Goal: Information Seeking & Learning: Learn about a topic

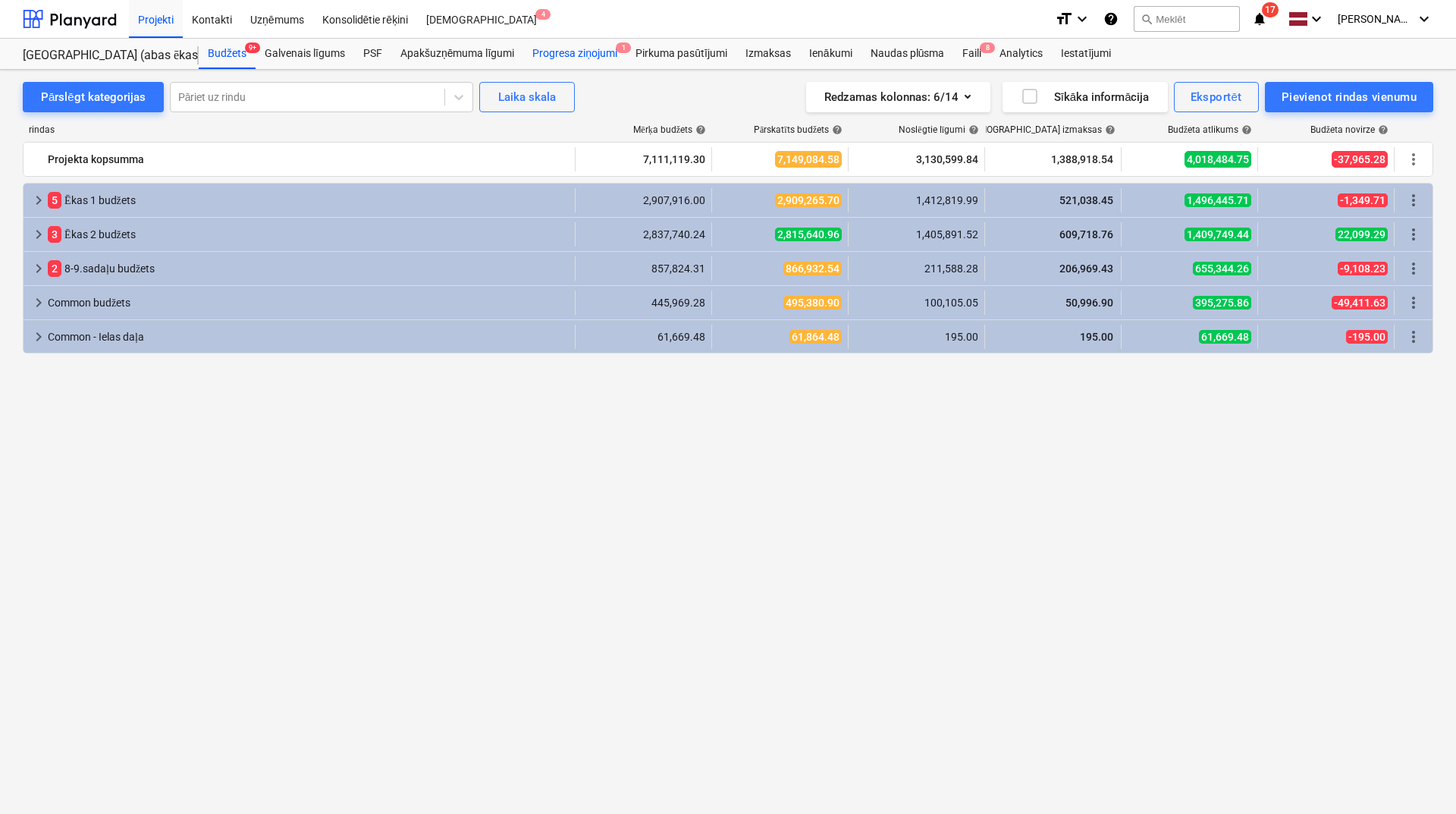
click at [599, 58] on div "Progresa ziņojumi 1" at bounding box center [574, 54] width 103 height 30
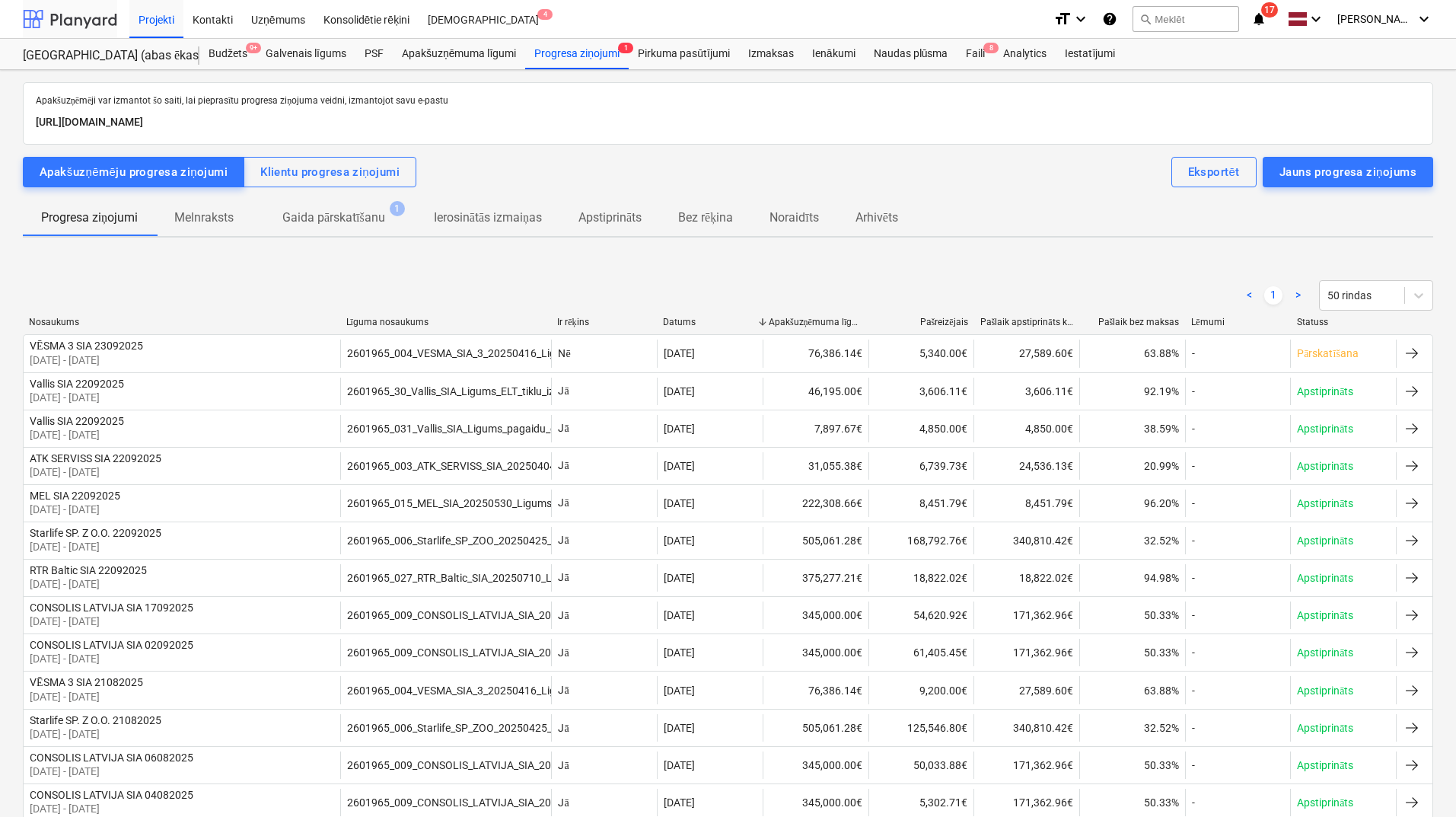
click at [78, 19] on div at bounding box center [70, 19] width 94 height 38
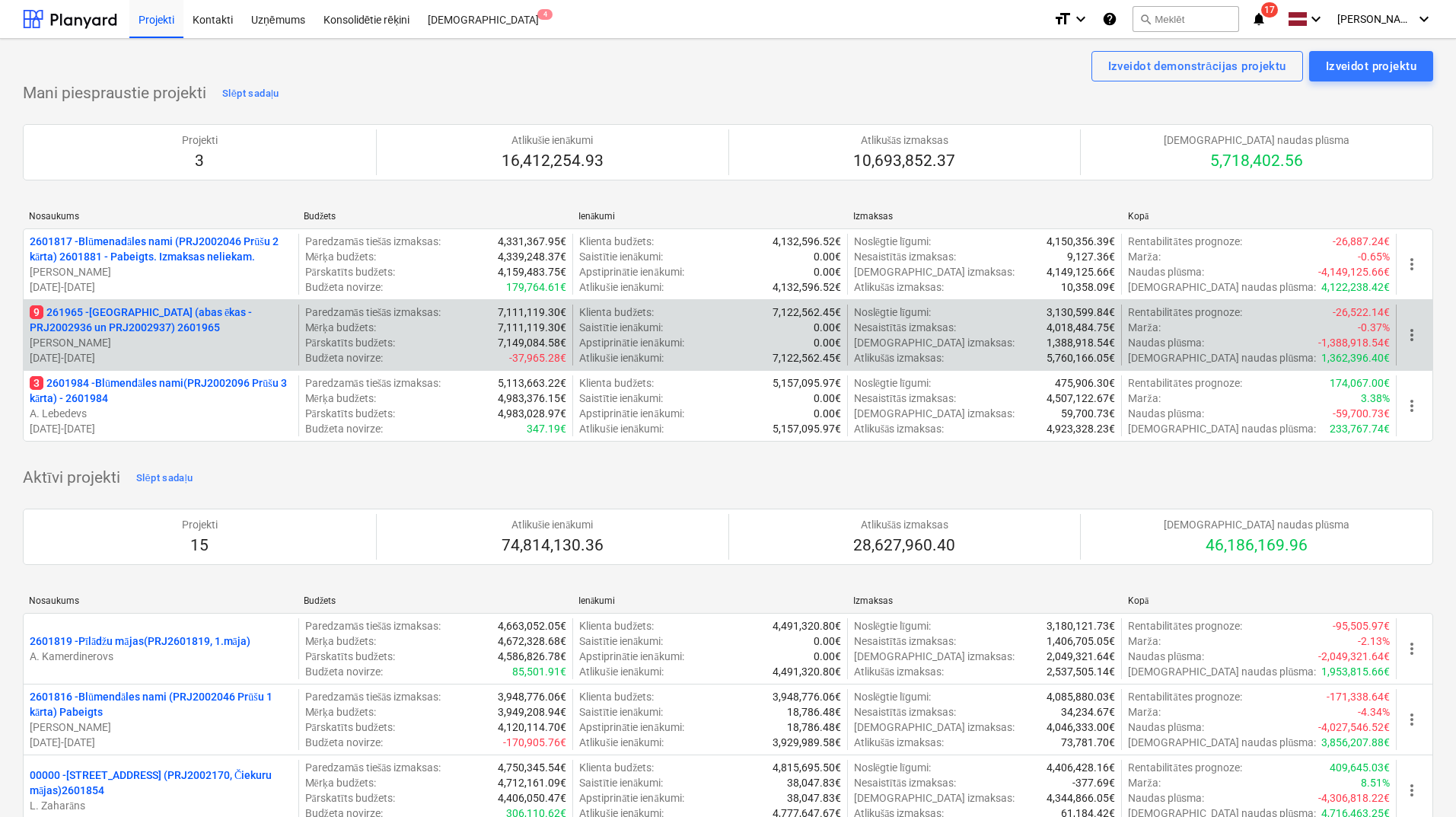
click at [188, 331] on p "9 261965 - [GEOGRAPHIC_DATA] (abas ēkas - PRJ2002936 un PRJ2002937) 2601965" at bounding box center [160, 319] width 262 height 31
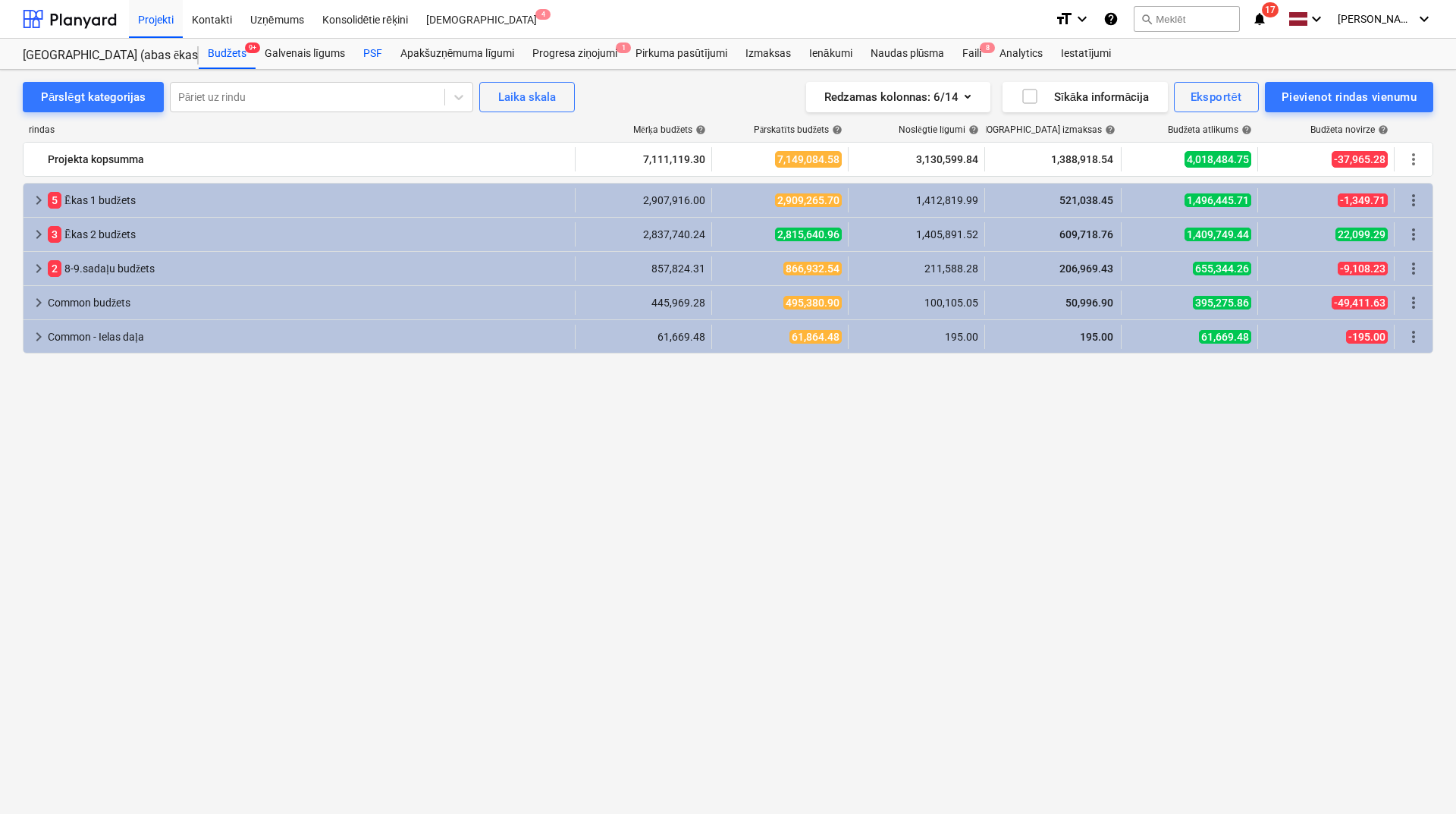
click at [369, 47] on div "PSF" at bounding box center [373, 54] width 37 height 30
click at [380, 41] on div "PSF" at bounding box center [373, 54] width 37 height 30
click at [72, 19] on div at bounding box center [69, 19] width 94 height 38
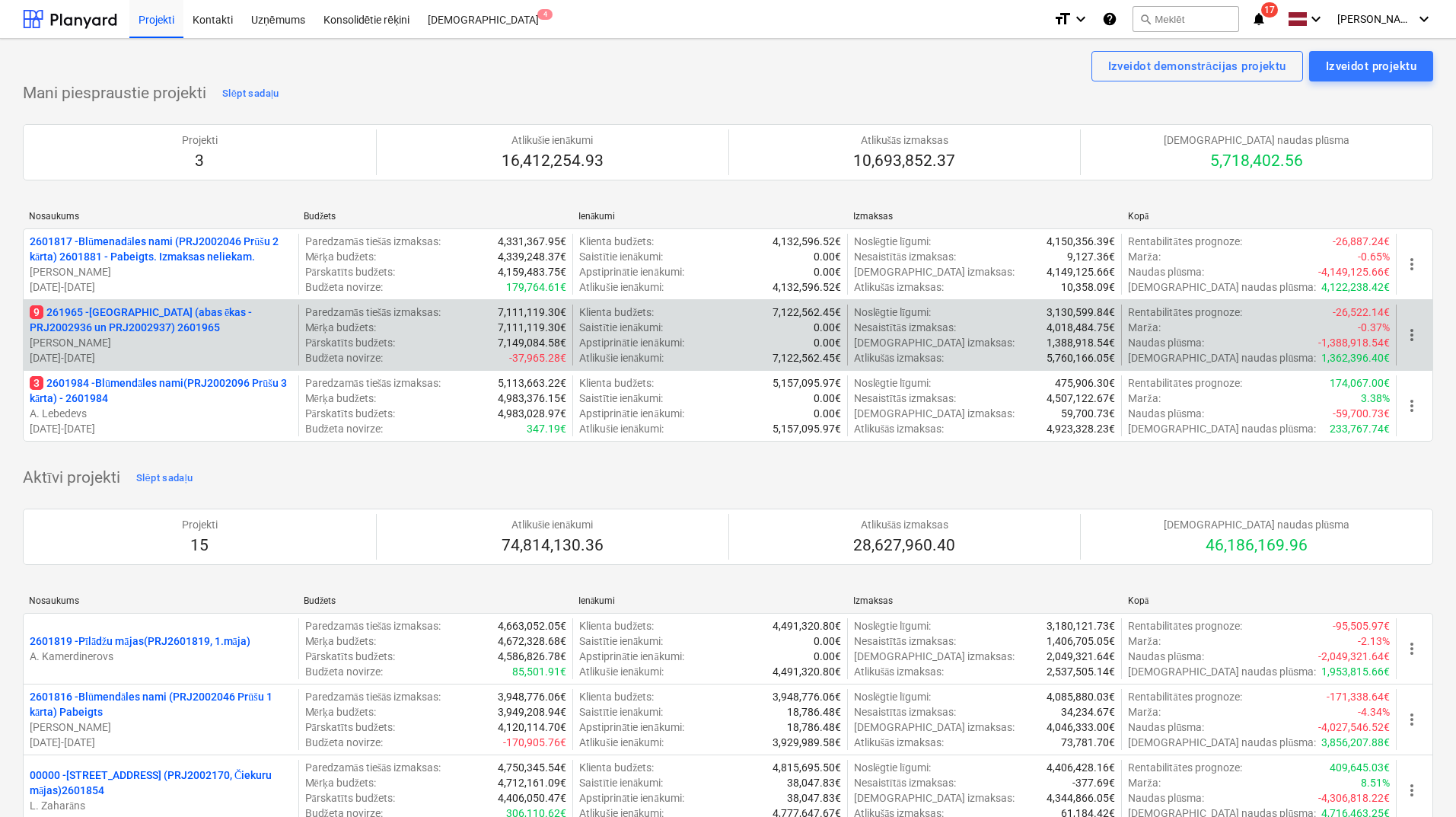
click at [198, 327] on p "9 261965 - [GEOGRAPHIC_DATA] (abas ēkas - PRJ2002936 un PRJ2002937) 2601965" at bounding box center [160, 319] width 262 height 31
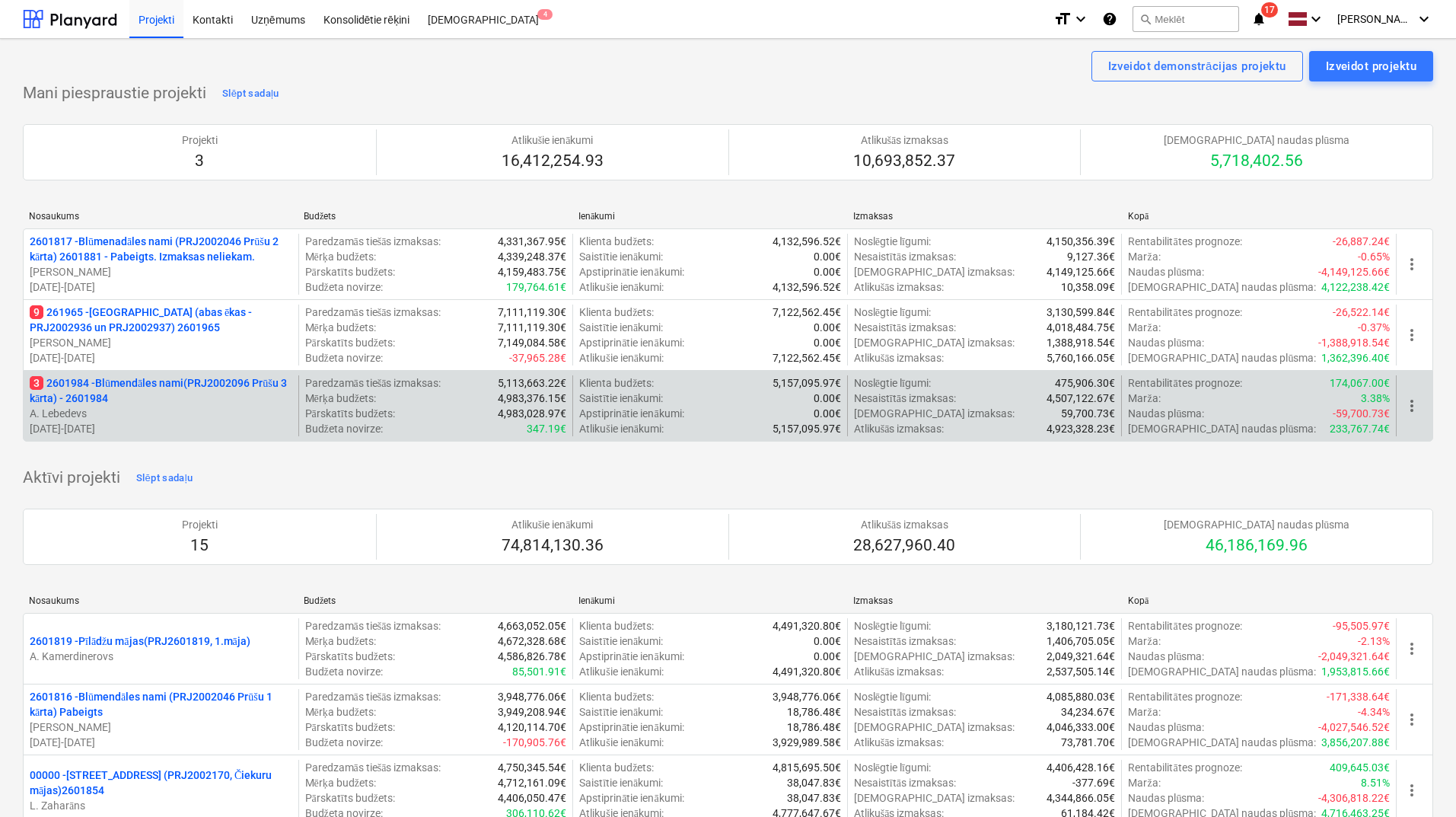
click at [166, 405] on p "3 2601984 - Blūmendāles nami(PRJ2002096 Prūšu 3 kārta) - 2601984" at bounding box center [160, 391] width 262 height 31
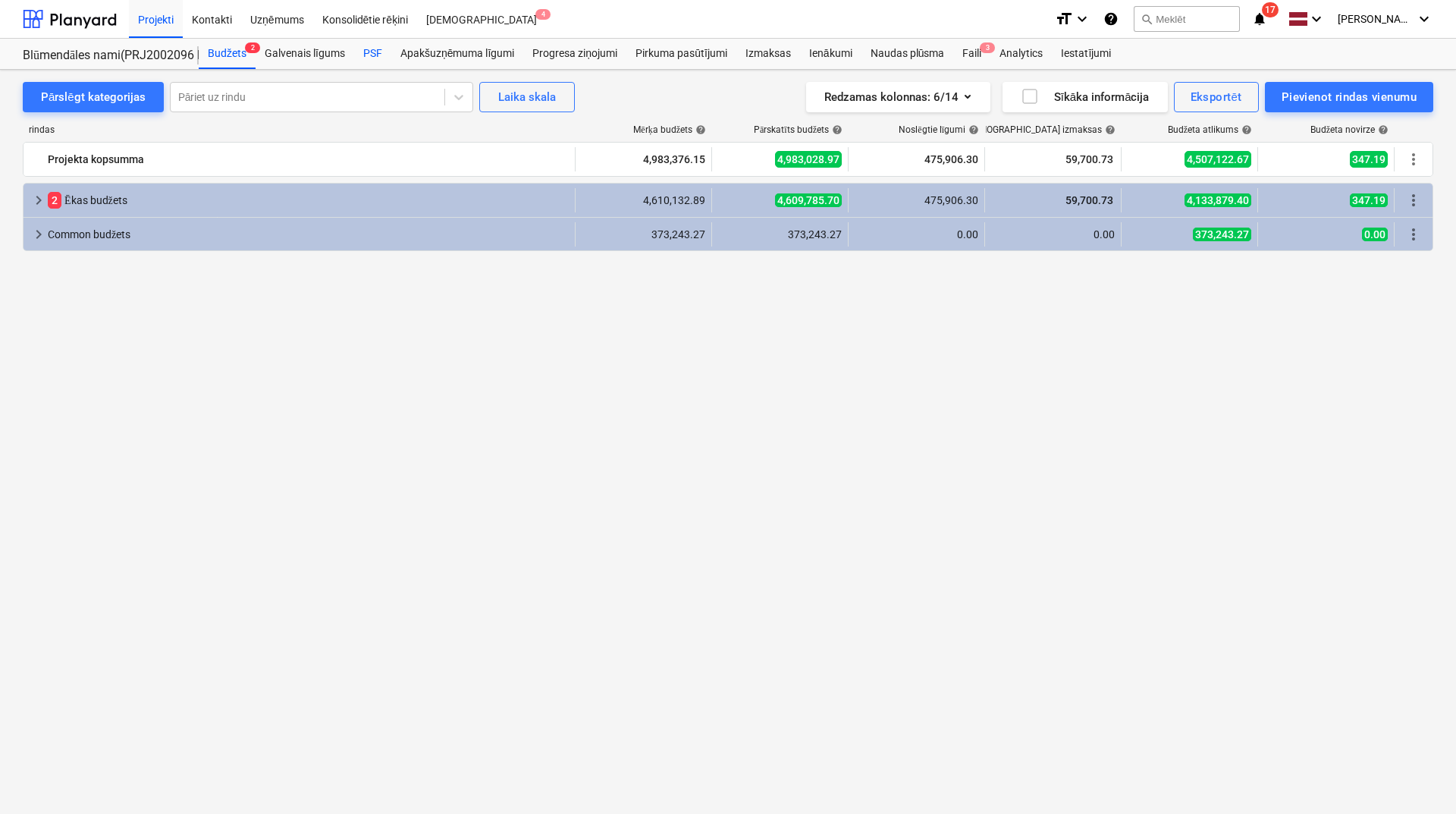
click at [372, 50] on div "PSF" at bounding box center [373, 54] width 37 height 30
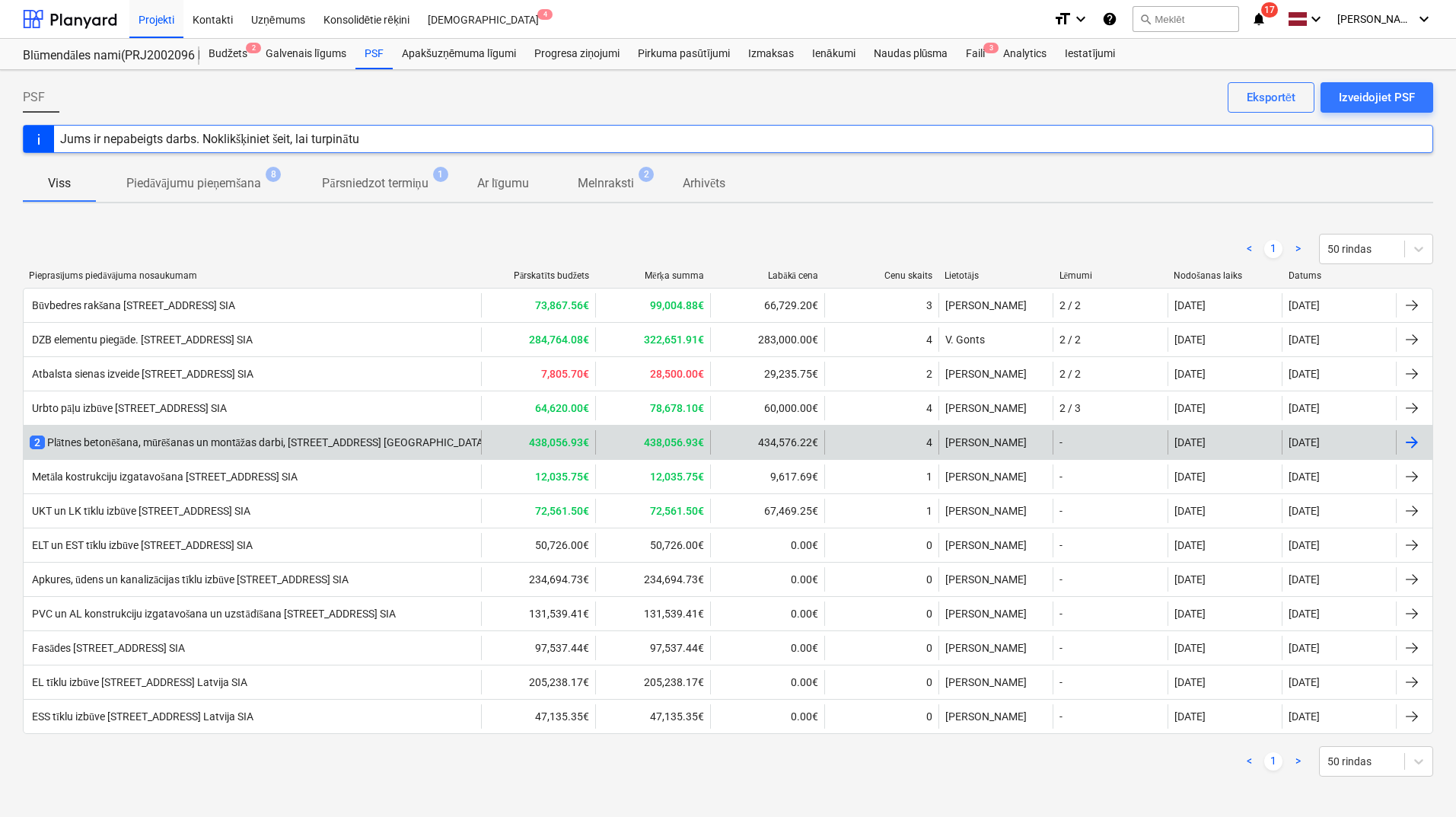
click at [196, 439] on div "2 Plātnes betonēšana, mūrēšanas un montāžas darbi, [STREET_ADDRESS] [GEOGRAPHIC…" at bounding box center [285, 442] width 512 height 15
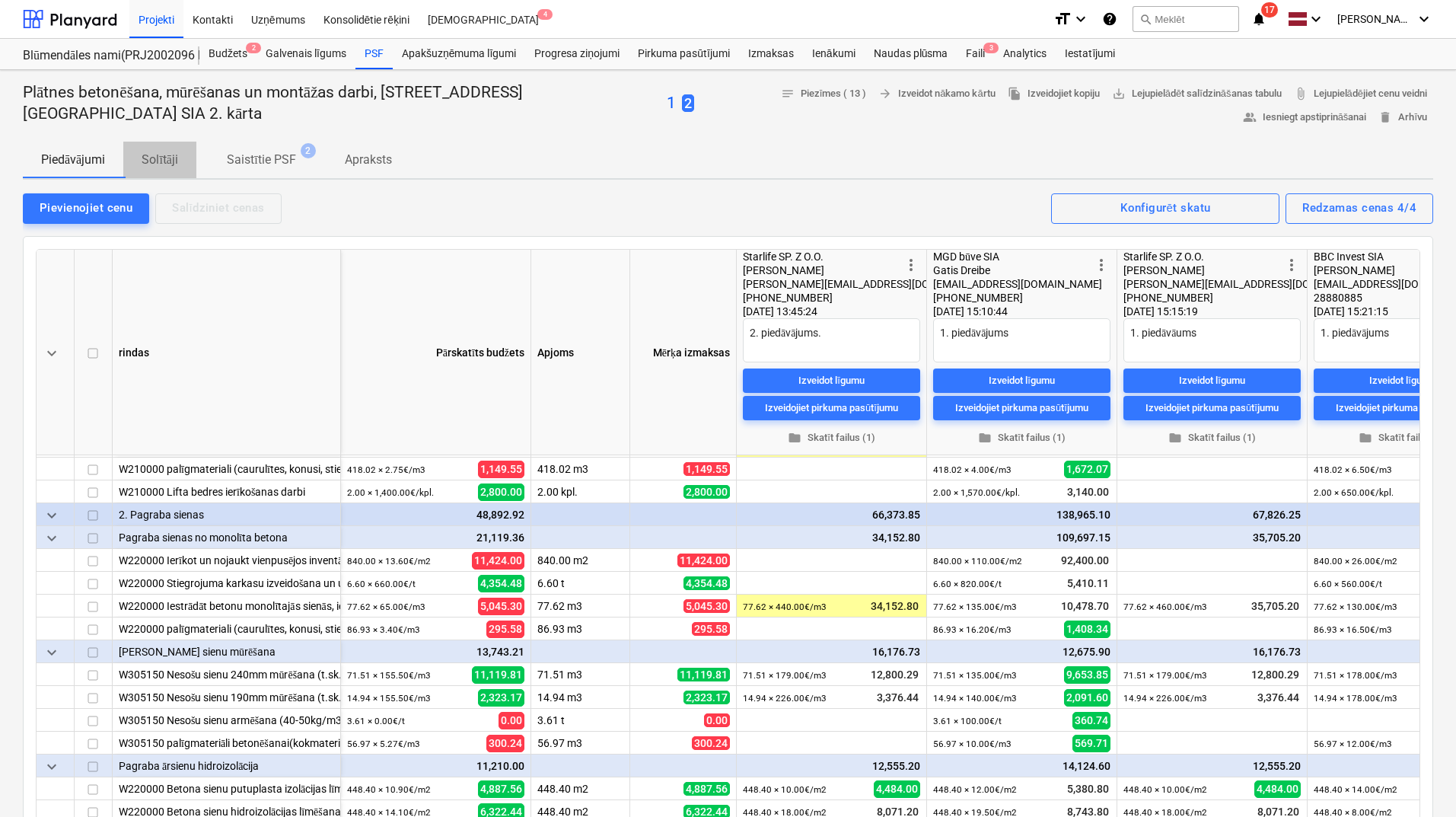
click at [178, 158] on p "Solītāji" at bounding box center [160, 160] width 37 height 19
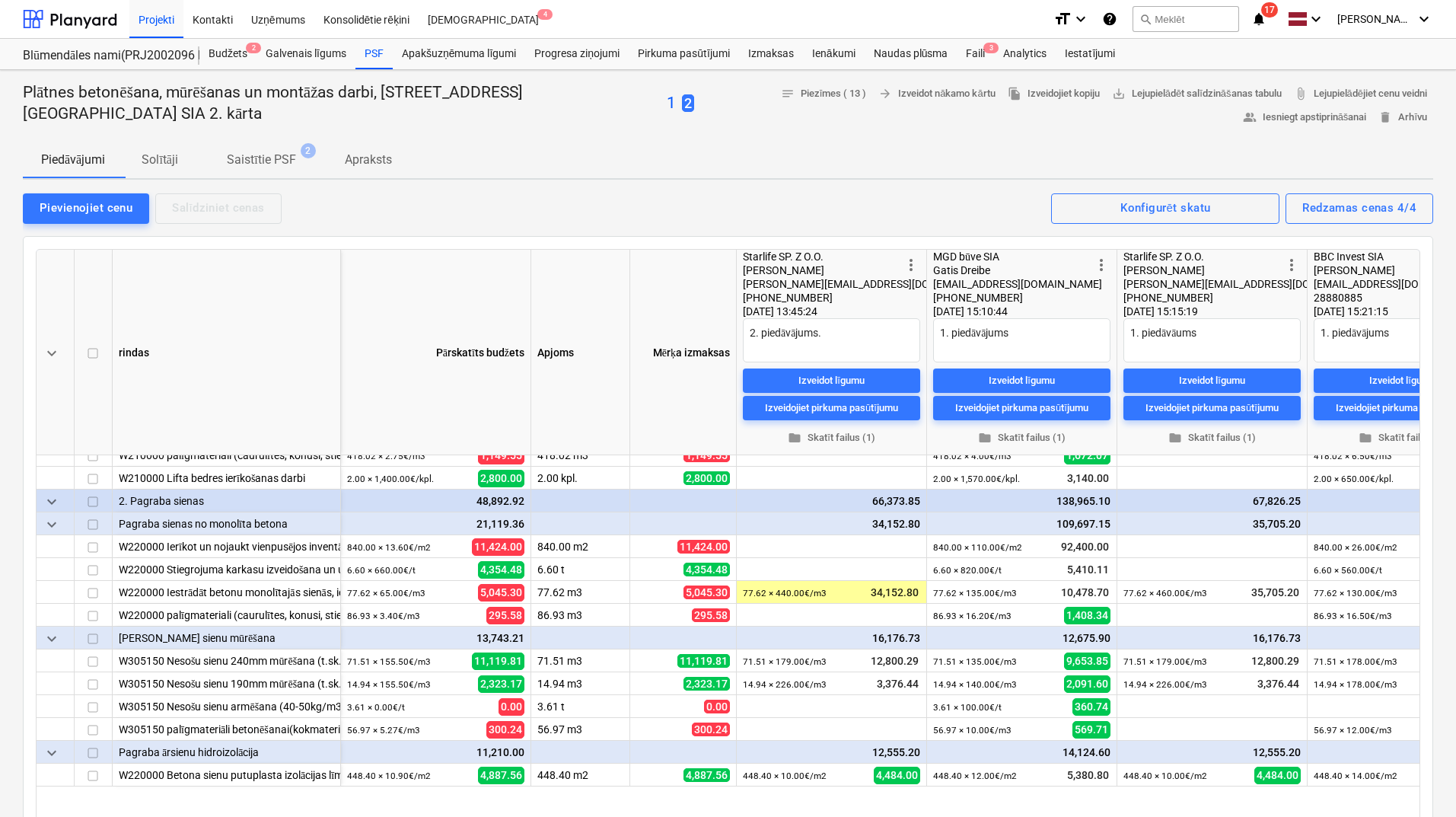
scroll to position [304, 0]
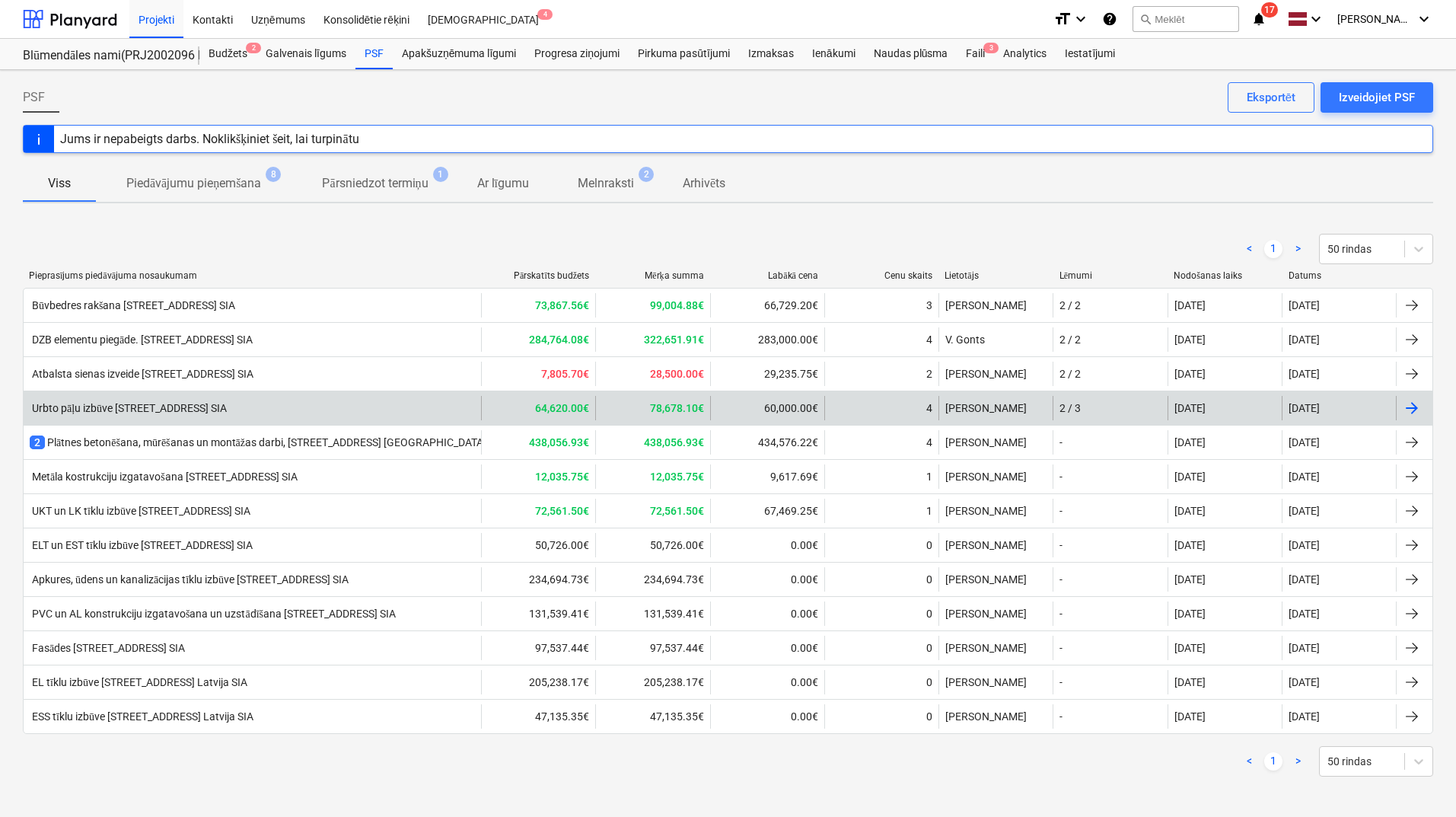
click at [165, 404] on div "Urbto pāļu izbūve [STREET_ADDRESS] SIA" at bounding box center [128, 408] width 197 height 13
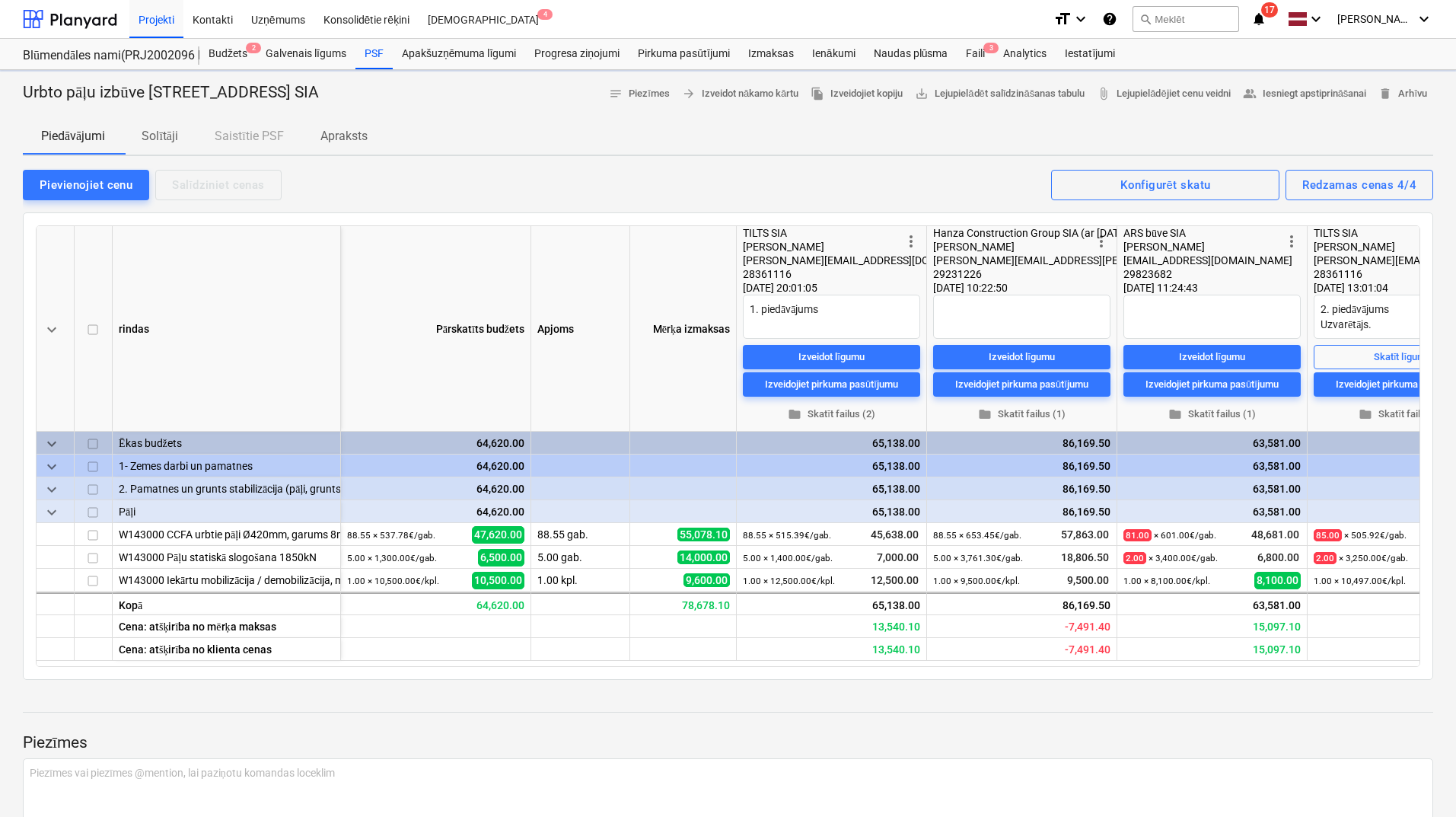
type textarea "x"
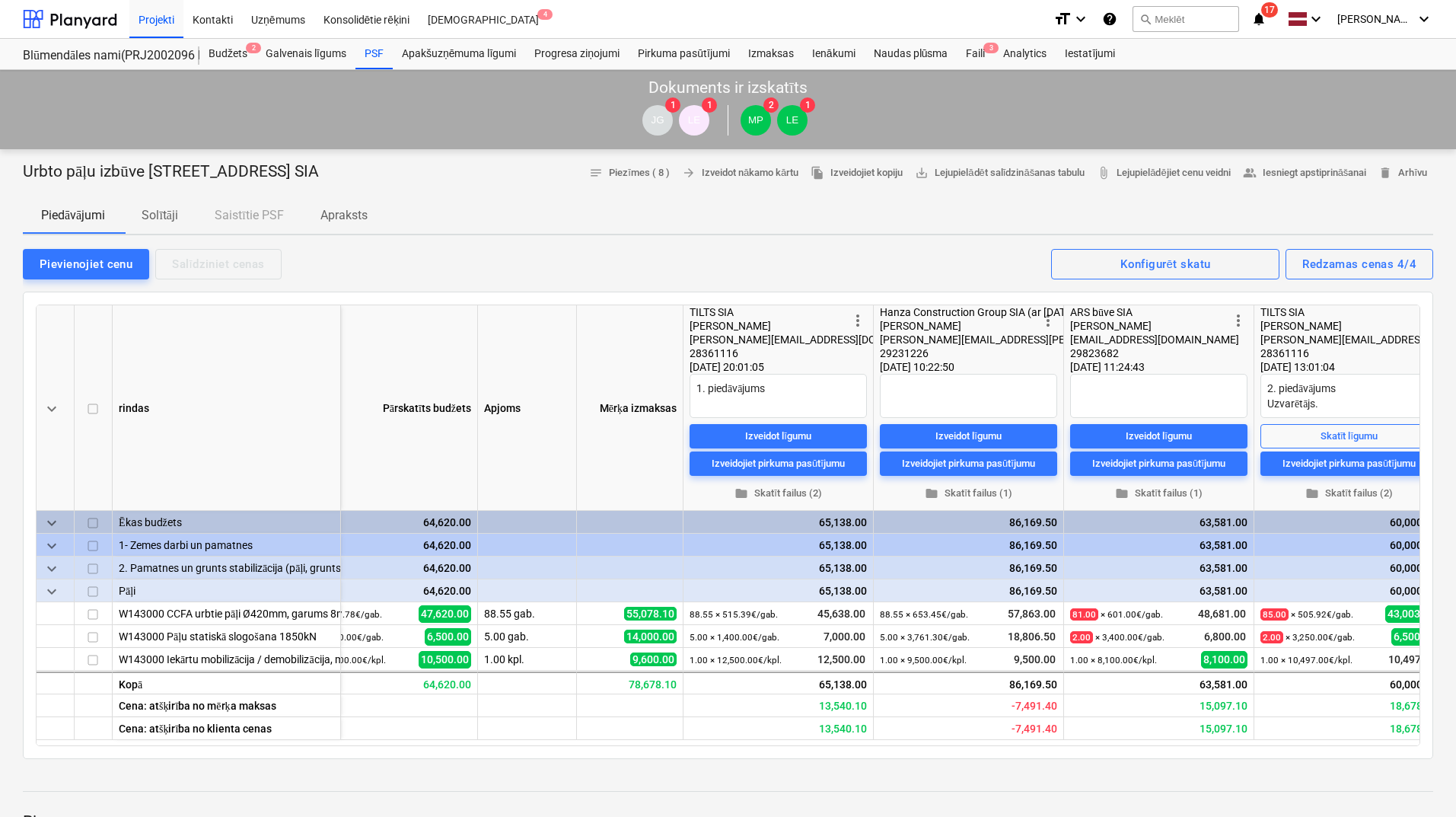
scroll to position [0, 78]
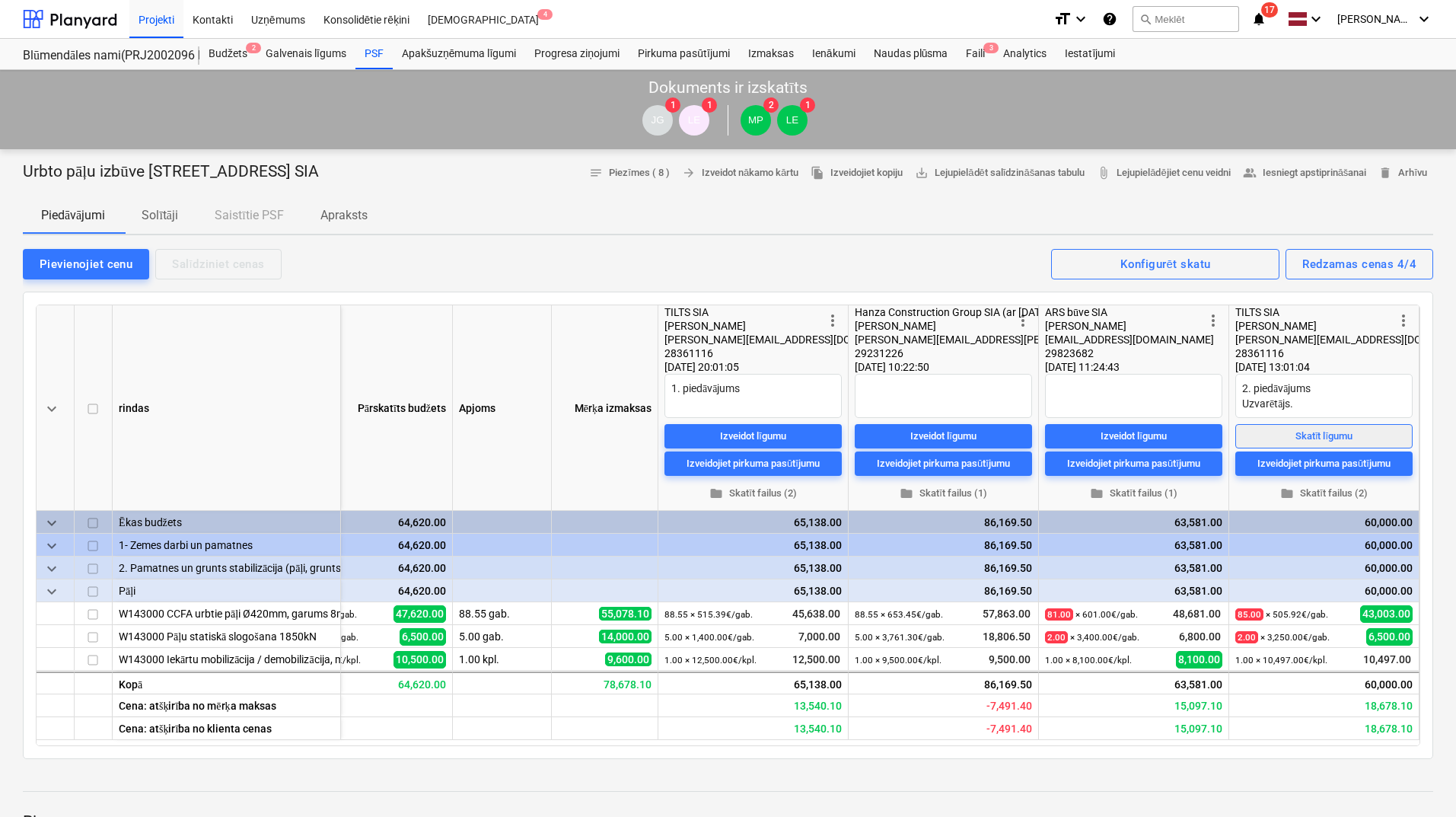
click at [1333, 441] on div "Skatīt līgumu" at bounding box center [1323, 436] width 57 height 18
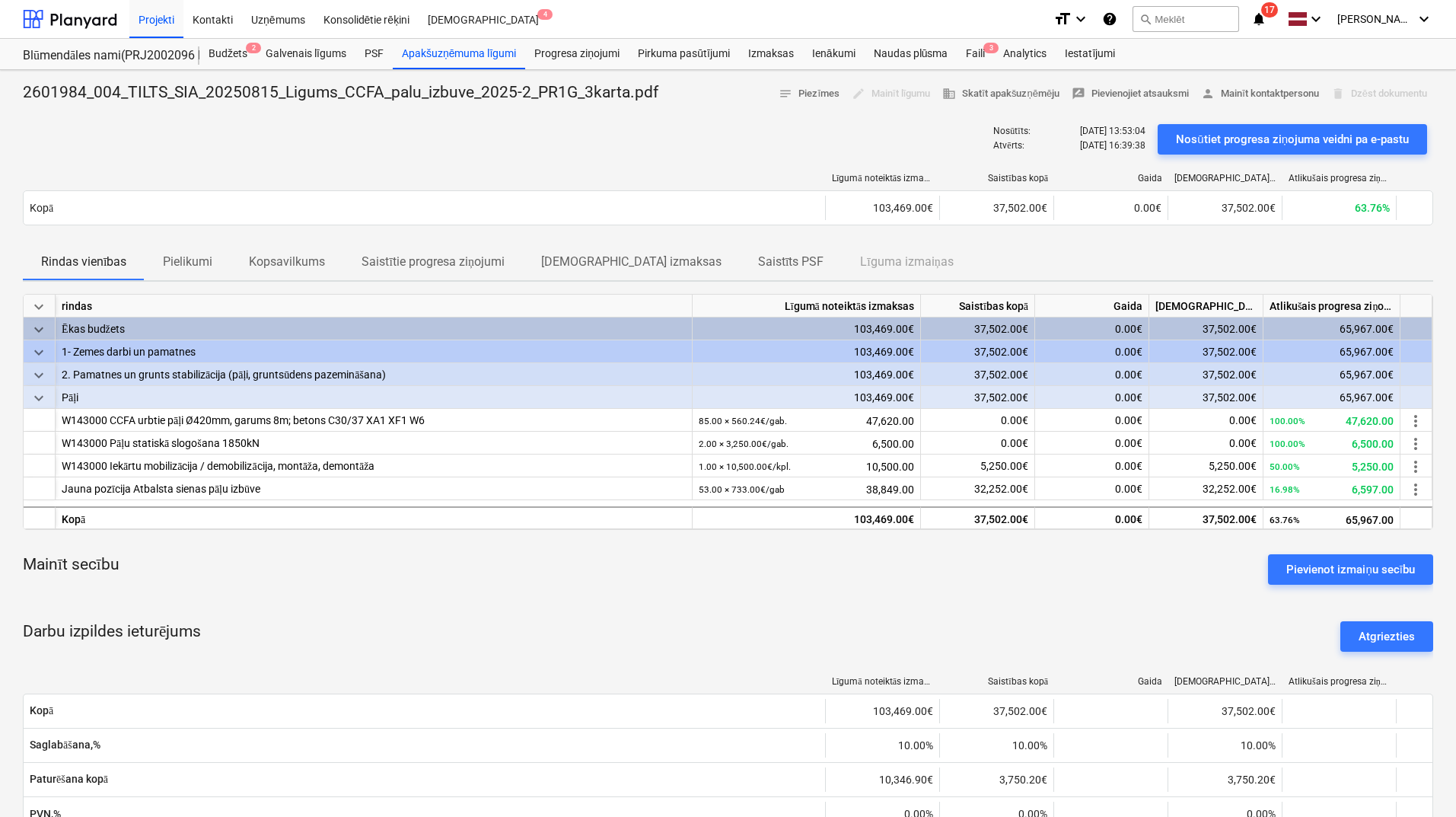
click at [178, 253] on p "Pielikumi" at bounding box center [188, 262] width 49 height 19
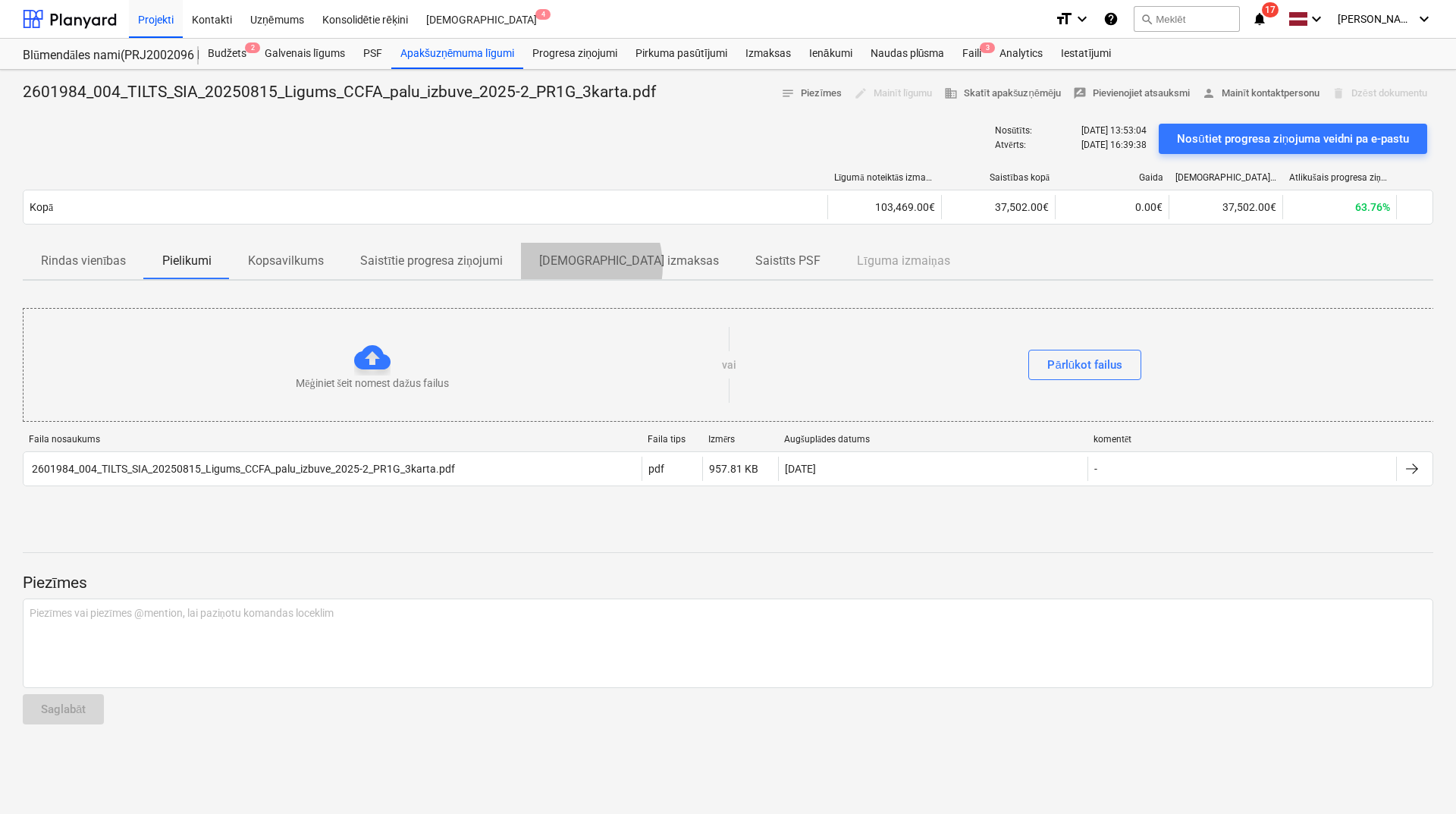
click at [571, 266] on p "[DEMOGRAPHIC_DATA] izmaksas" at bounding box center [629, 261] width 179 height 19
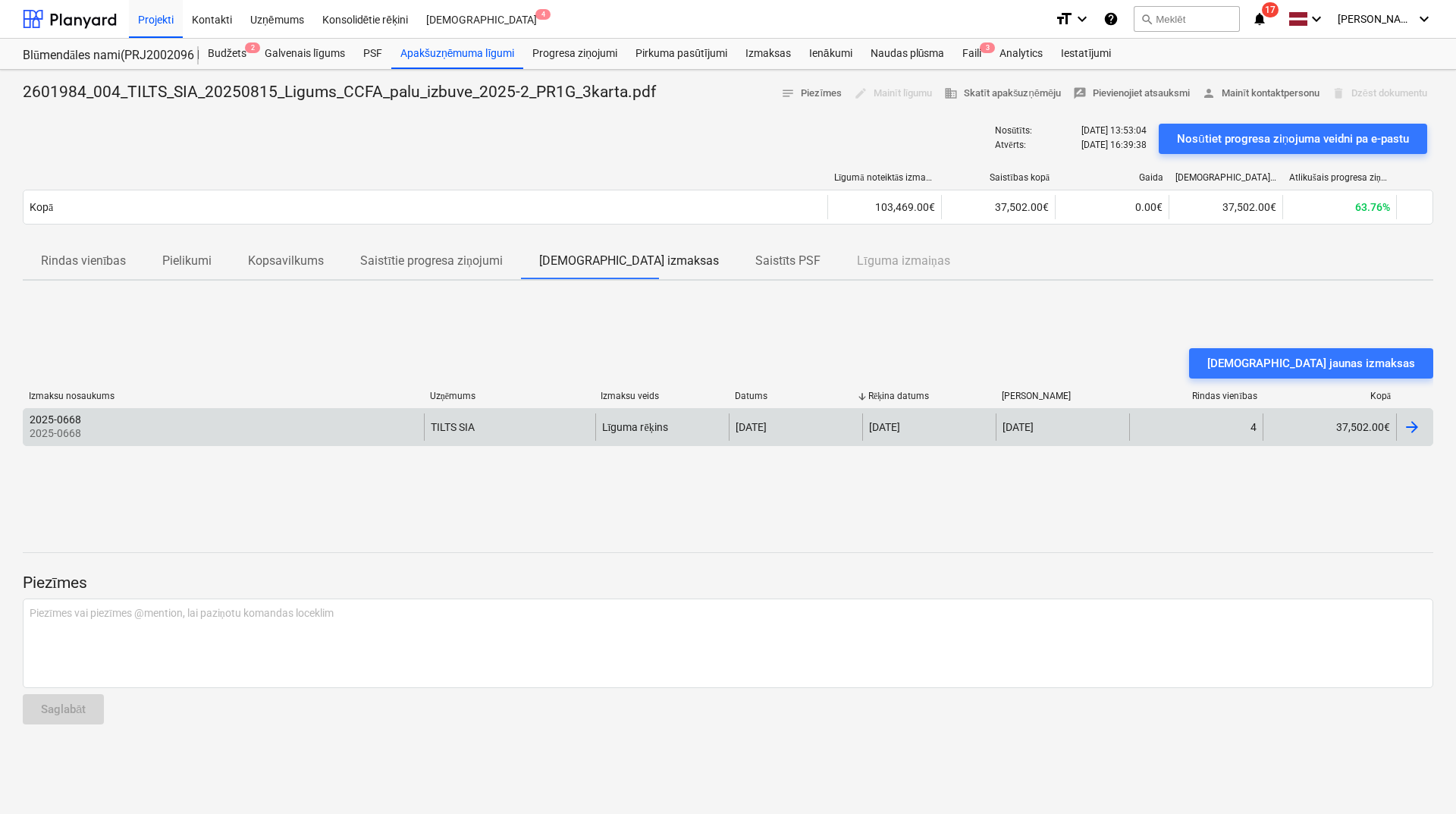
click at [1411, 418] on div at bounding box center [1412, 427] width 19 height 19
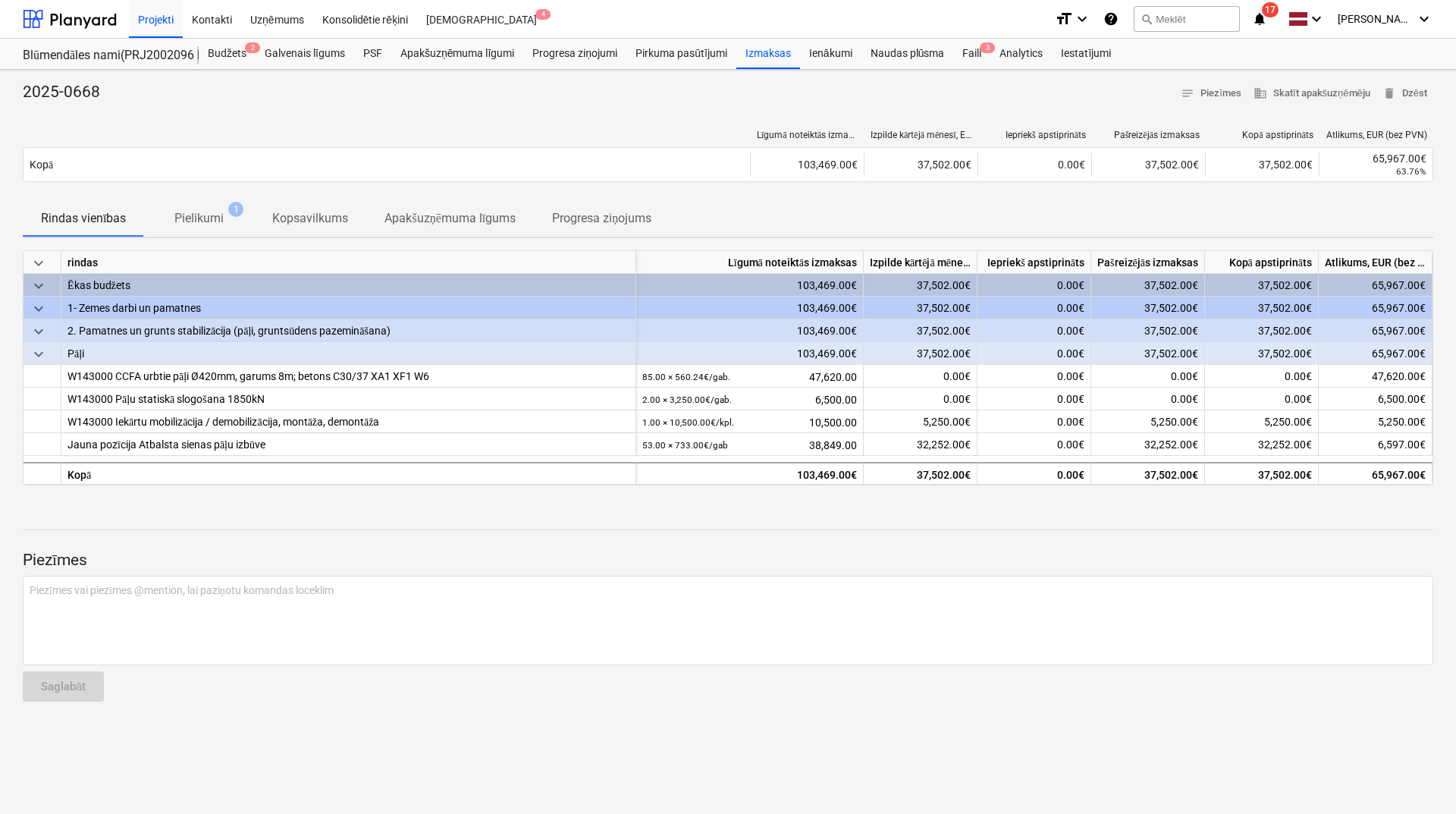
click at [186, 216] on p "Pielikumi" at bounding box center [199, 218] width 49 height 19
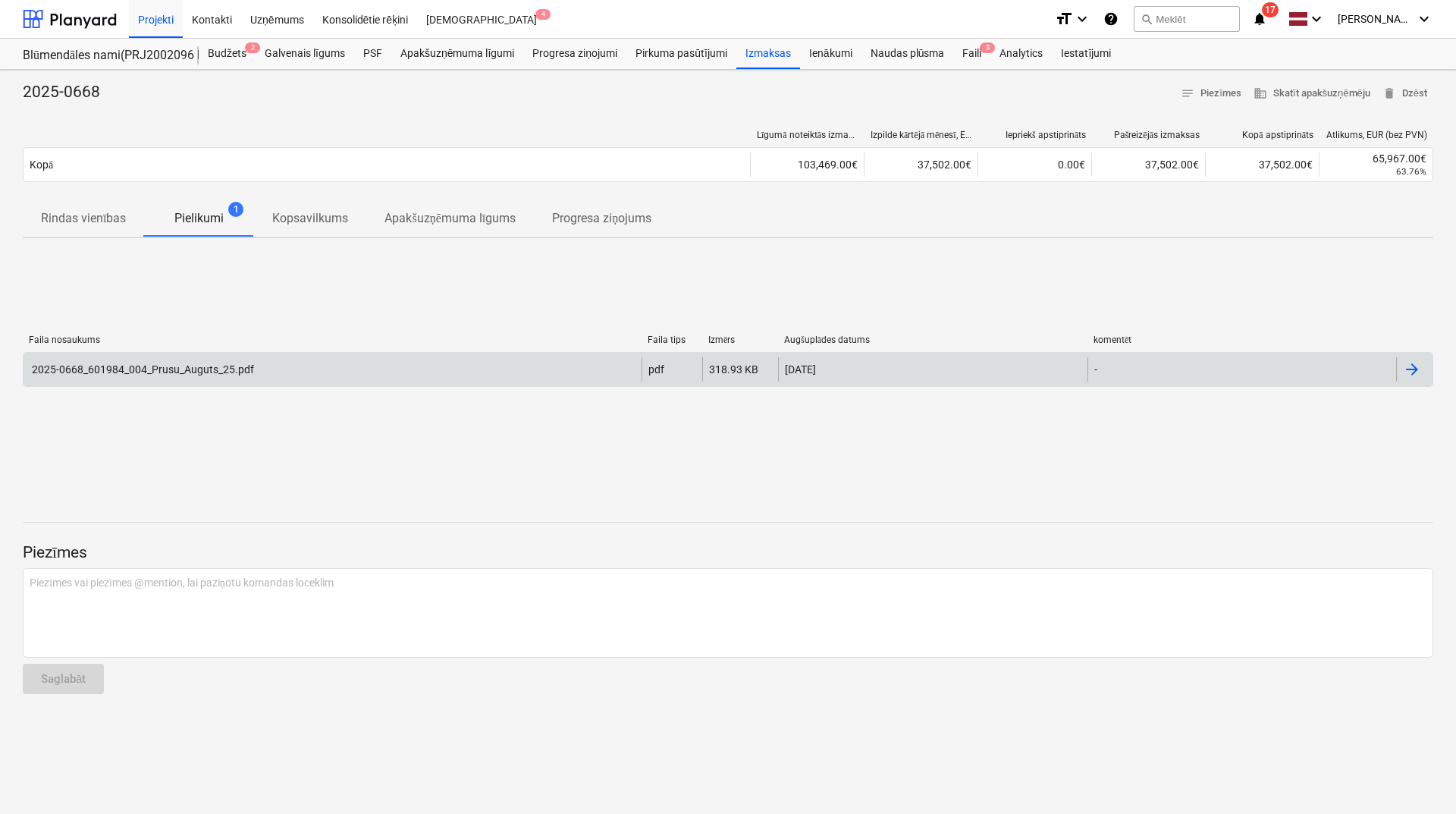
click at [1410, 363] on div at bounding box center [1412, 370] width 19 height 19
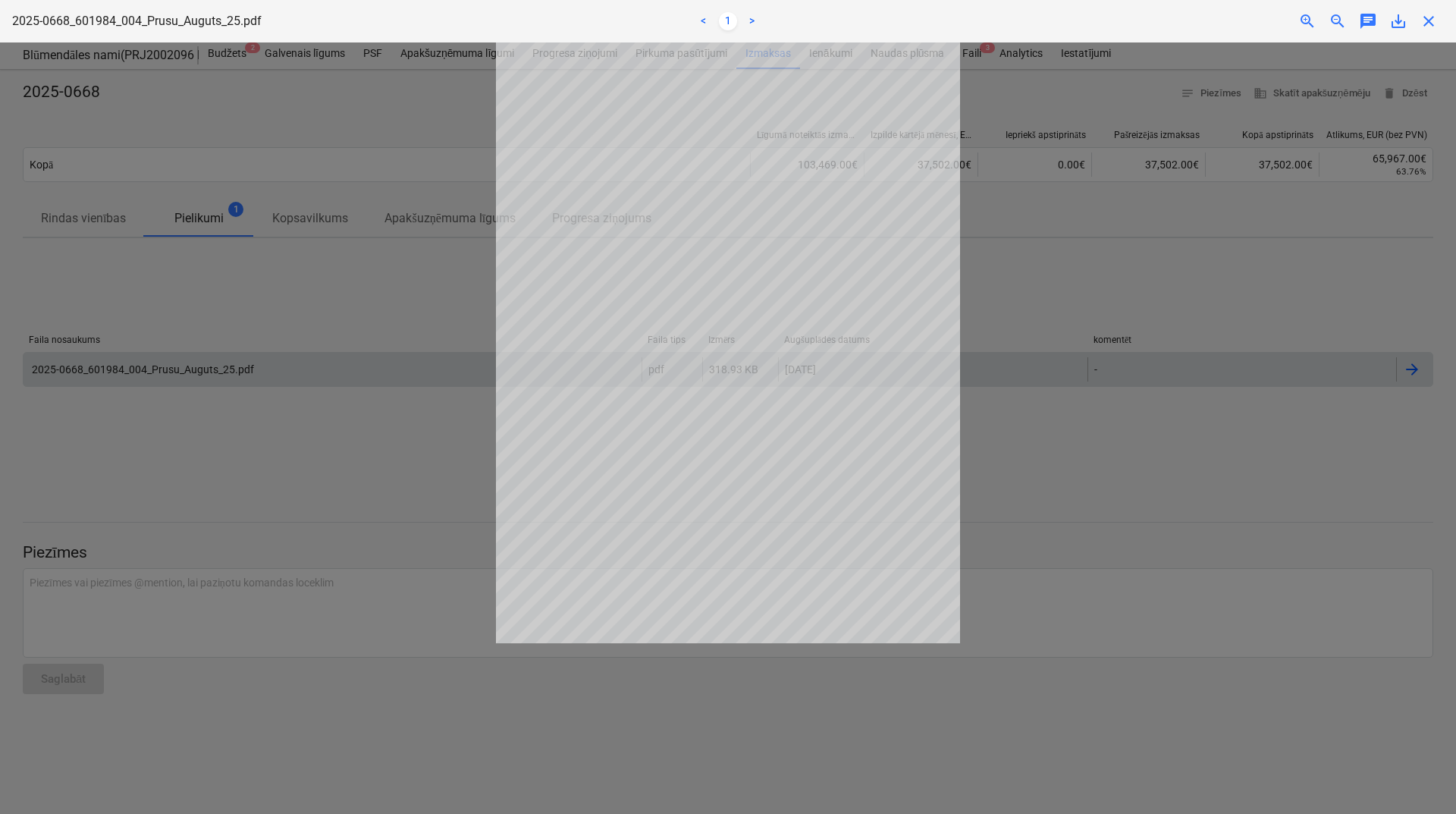
click at [1106, 297] on div at bounding box center [728, 427] width 1456 height 771
click at [1112, 287] on div at bounding box center [728, 427] width 1456 height 771
drag, startPoint x: 1433, startPoint y: 25, endPoint x: 1415, endPoint y: 36, distance: 21.1
click at [1431, 25] on span "close" at bounding box center [1429, 21] width 19 height 19
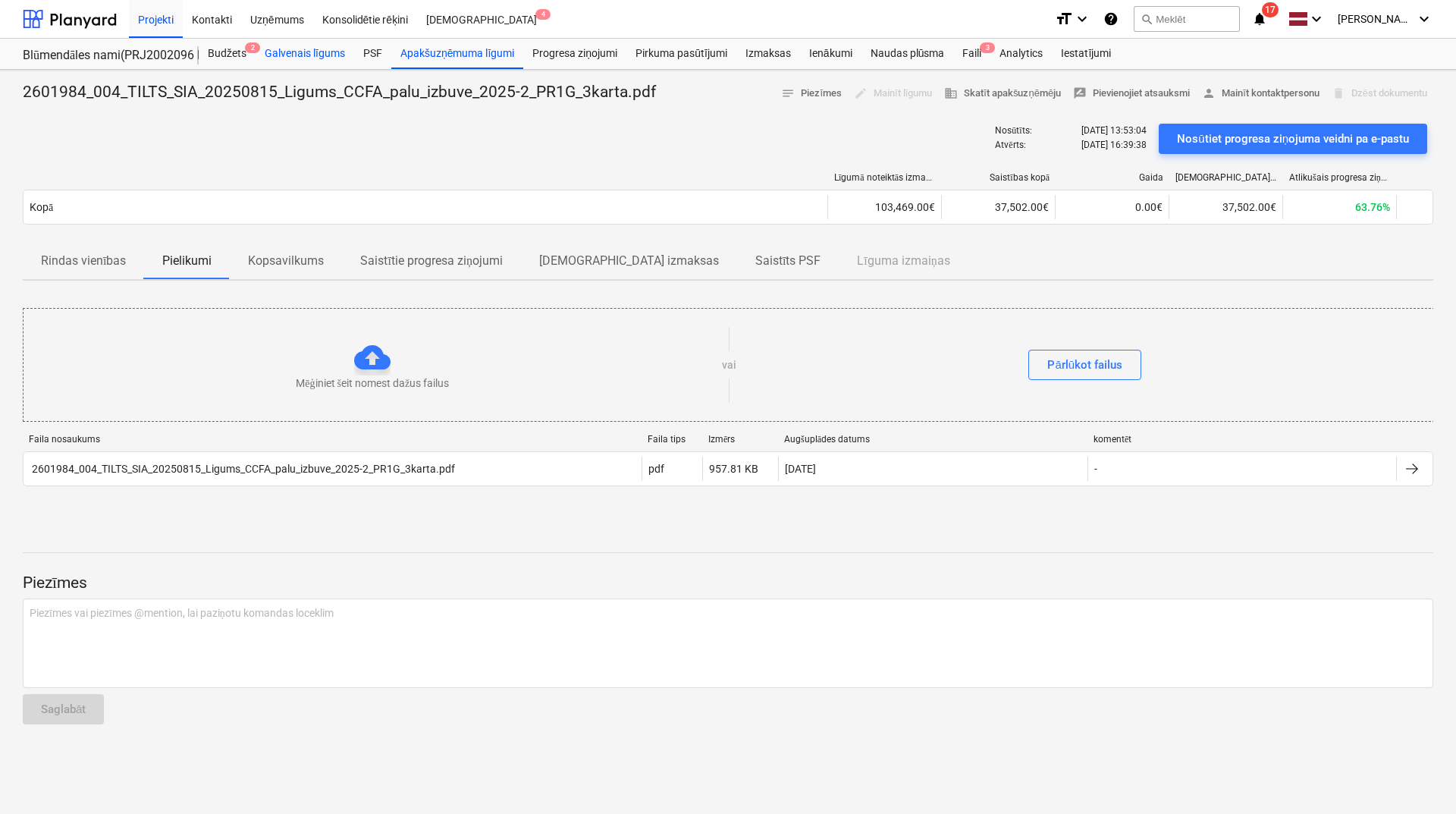
click at [336, 49] on div "Galvenais līgums" at bounding box center [305, 54] width 99 height 30
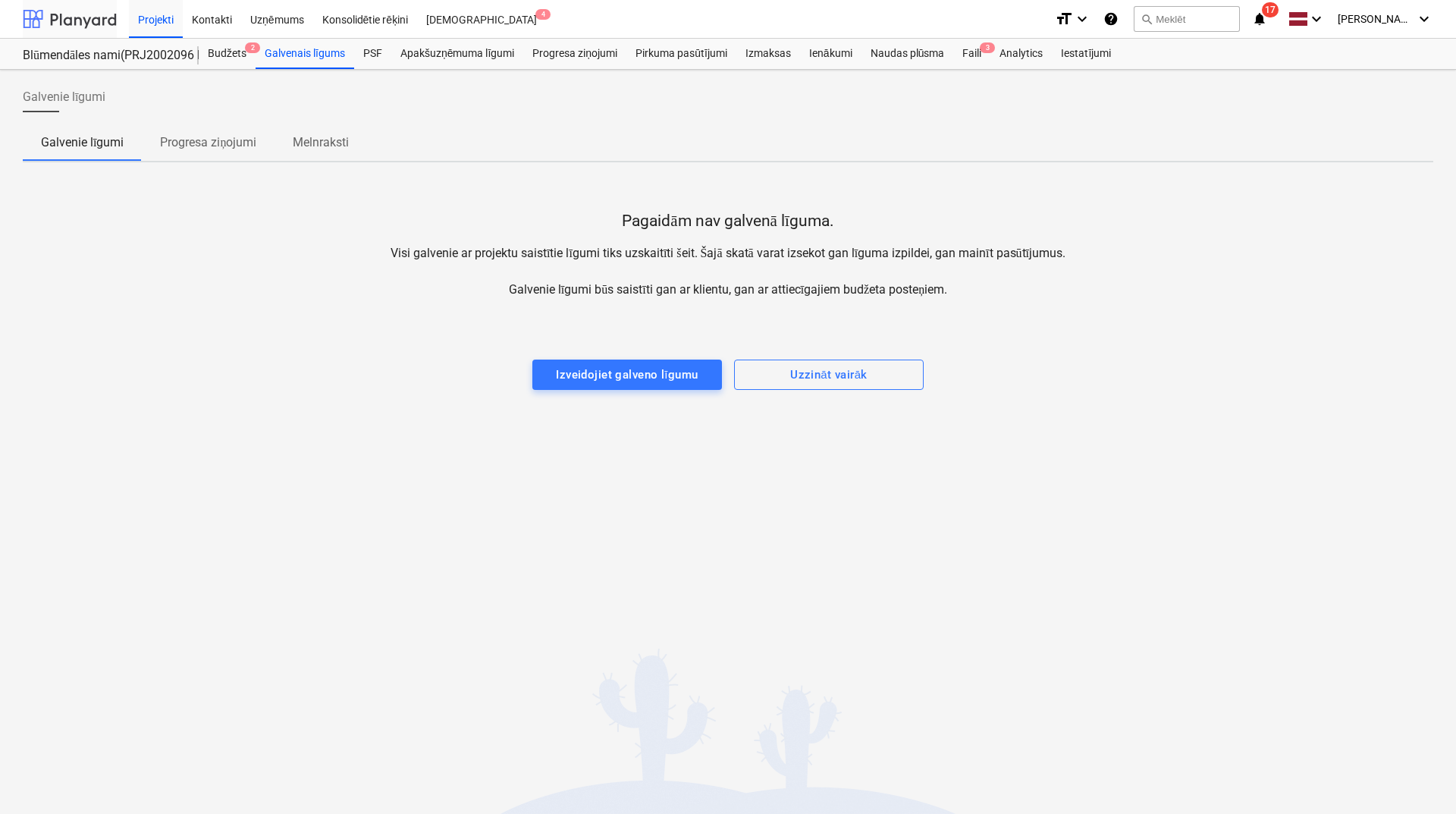
click at [106, 10] on div at bounding box center [69, 19] width 94 height 38
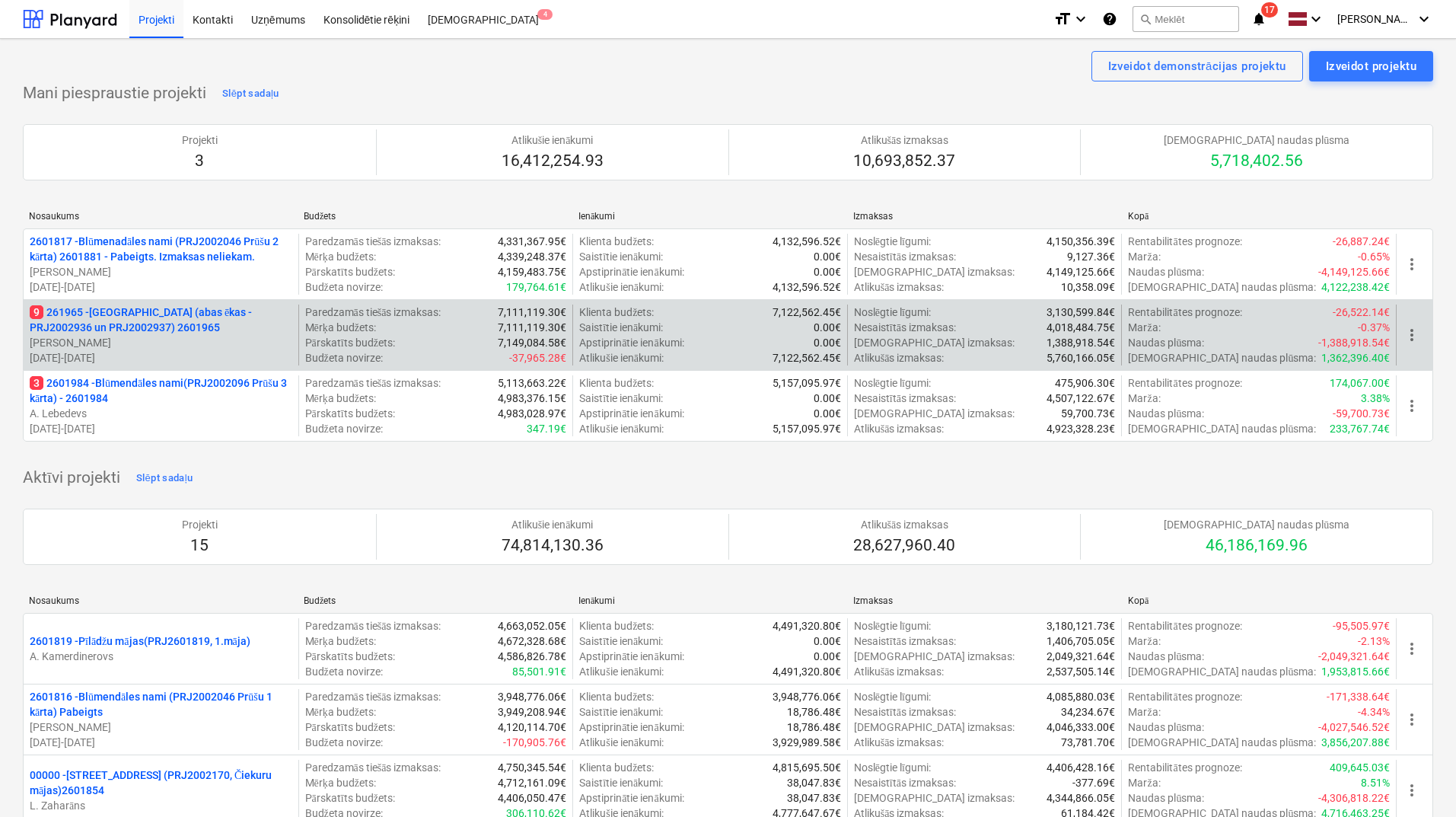
click at [171, 312] on p "9 261965 - [GEOGRAPHIC_DATA] (abas ēkas - PRJ2002936 un PRJ2002937) 2601965" at bounding box center [160, 319] width 262 height 31
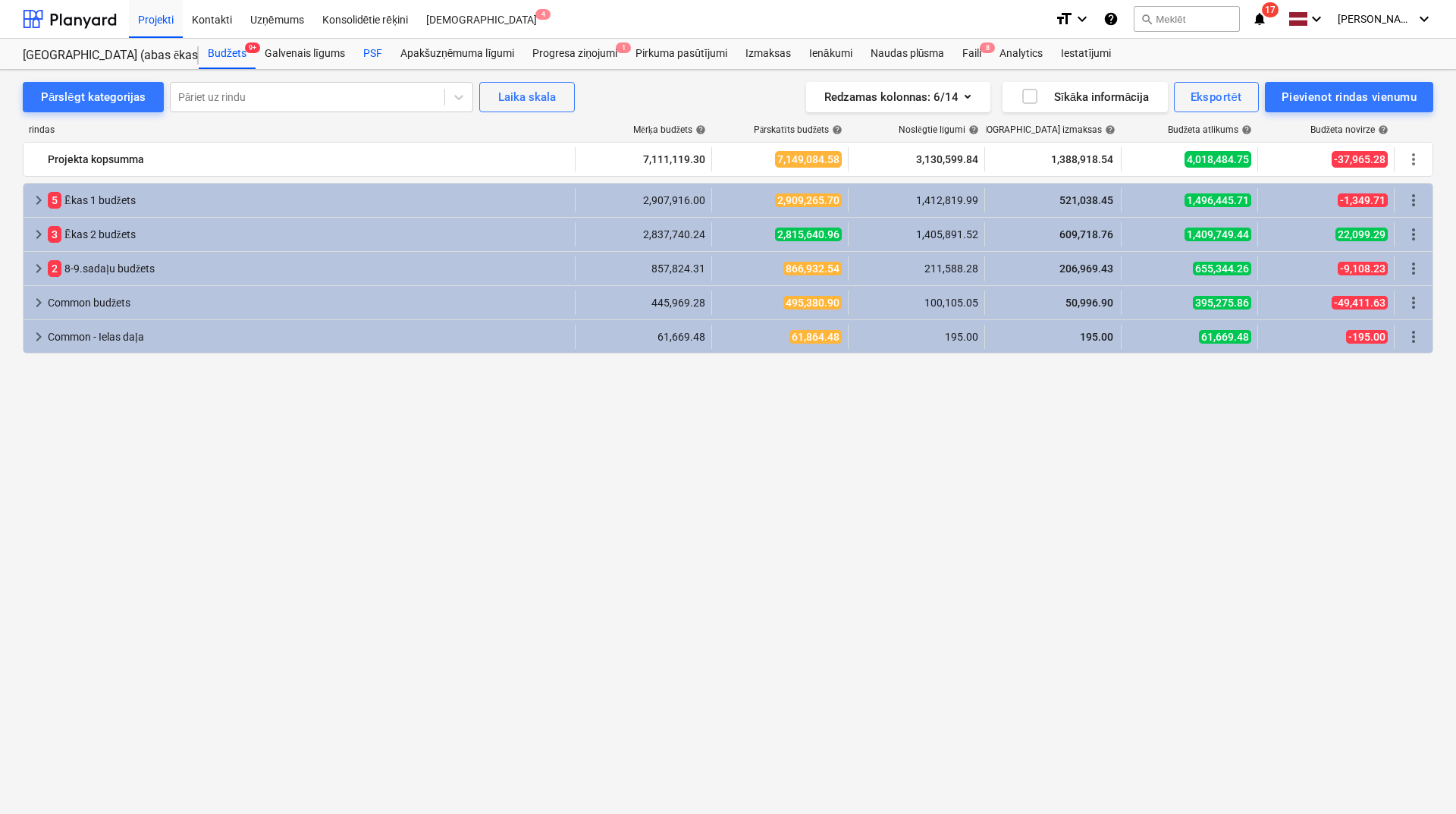
click at [374, 52] on div "PSF" at bounding box center [373, 54] width 37 height 30
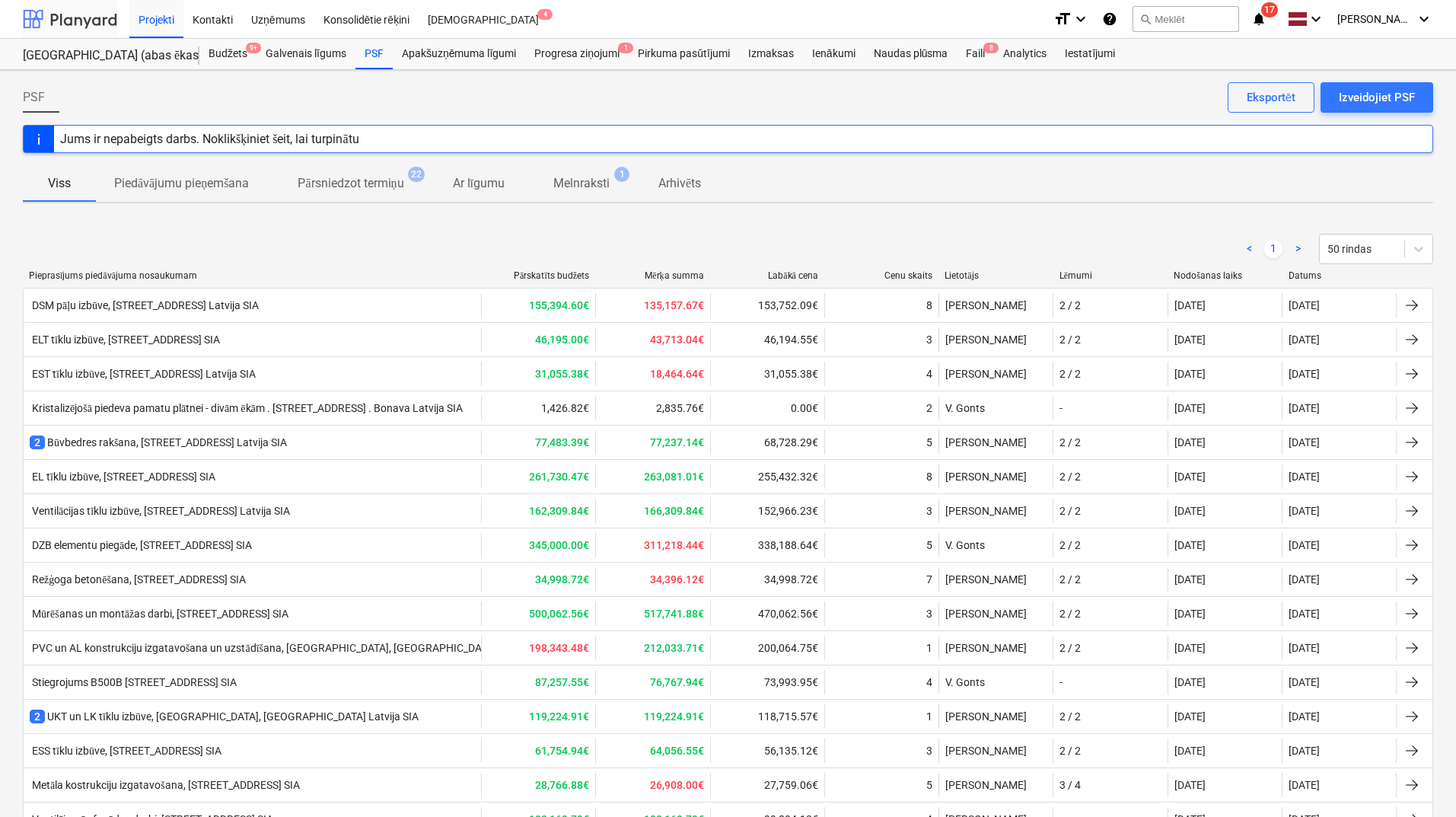
click at [96, 22] on div at bounding box center [70, 19] width 94 height 38
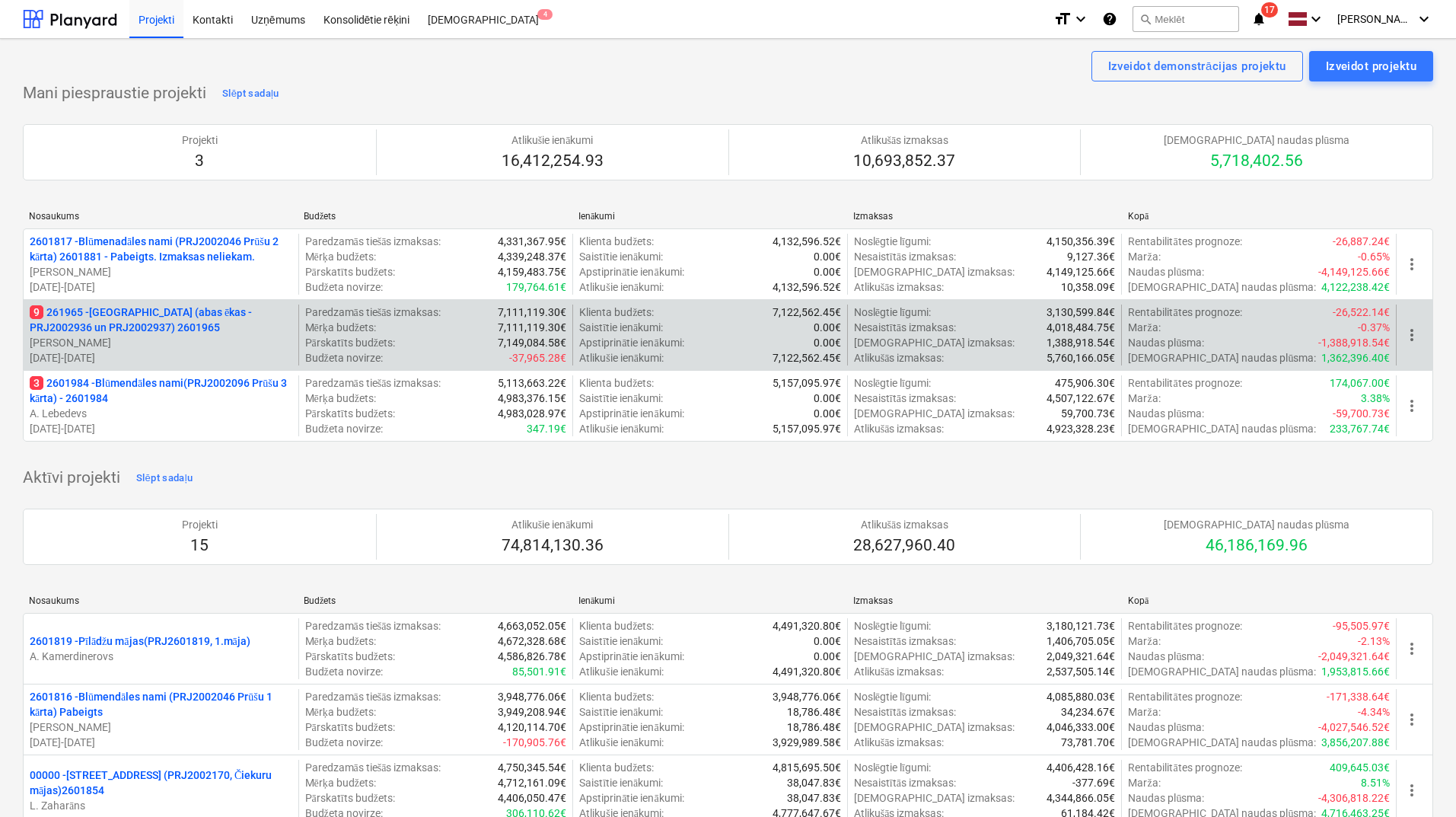
click at [97, 316] on p "9 261965 - [GEOGRAPHIC_DATA] (abas ēkas - PRJ2002936 un PRJ2002937) 2601965" at bounding box center [160, 319] width 262 height 31
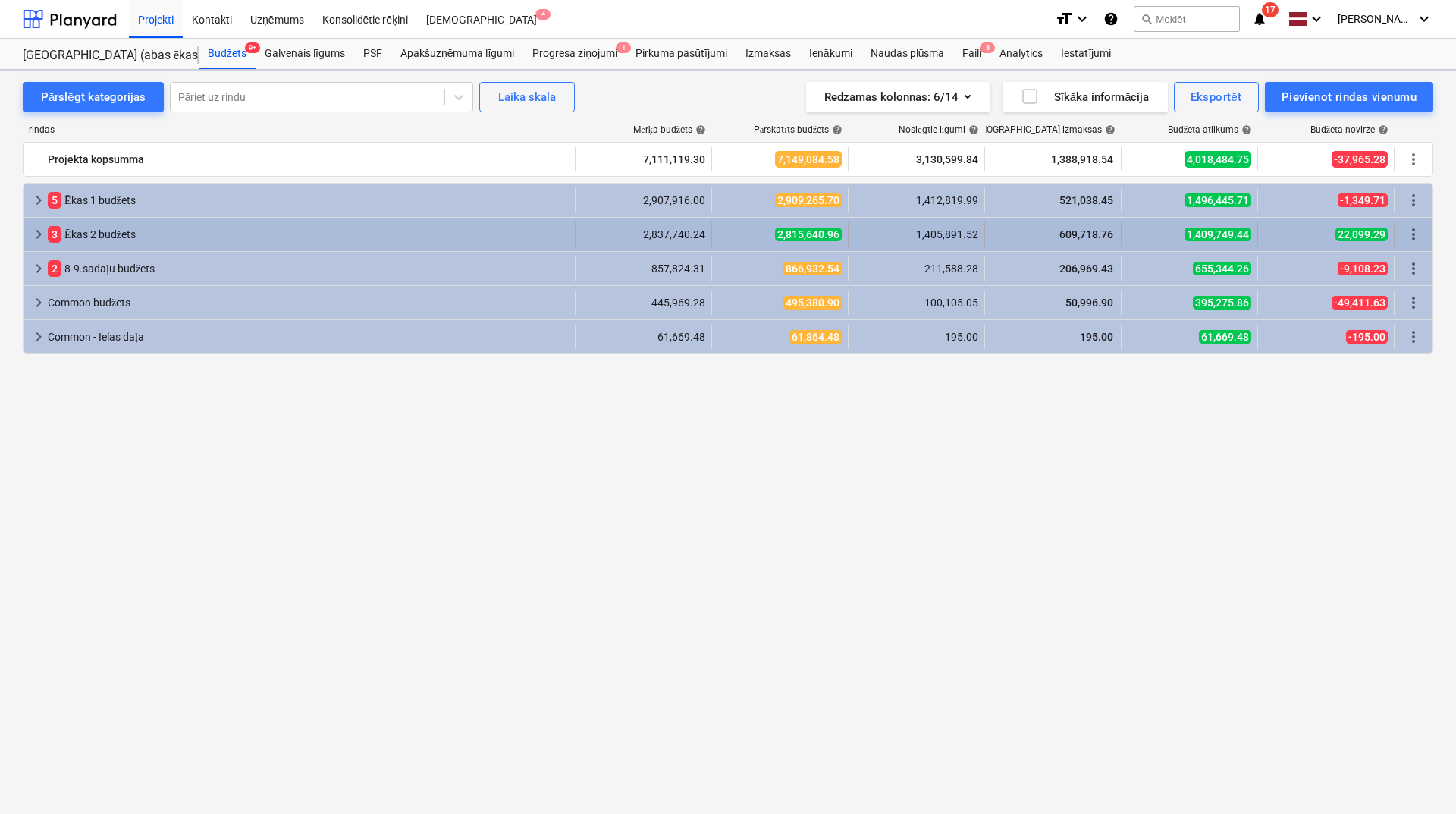
click at [40, 230] on span "keyboard_arrow_right" at bounding box center [39, 234] width 19 height 19
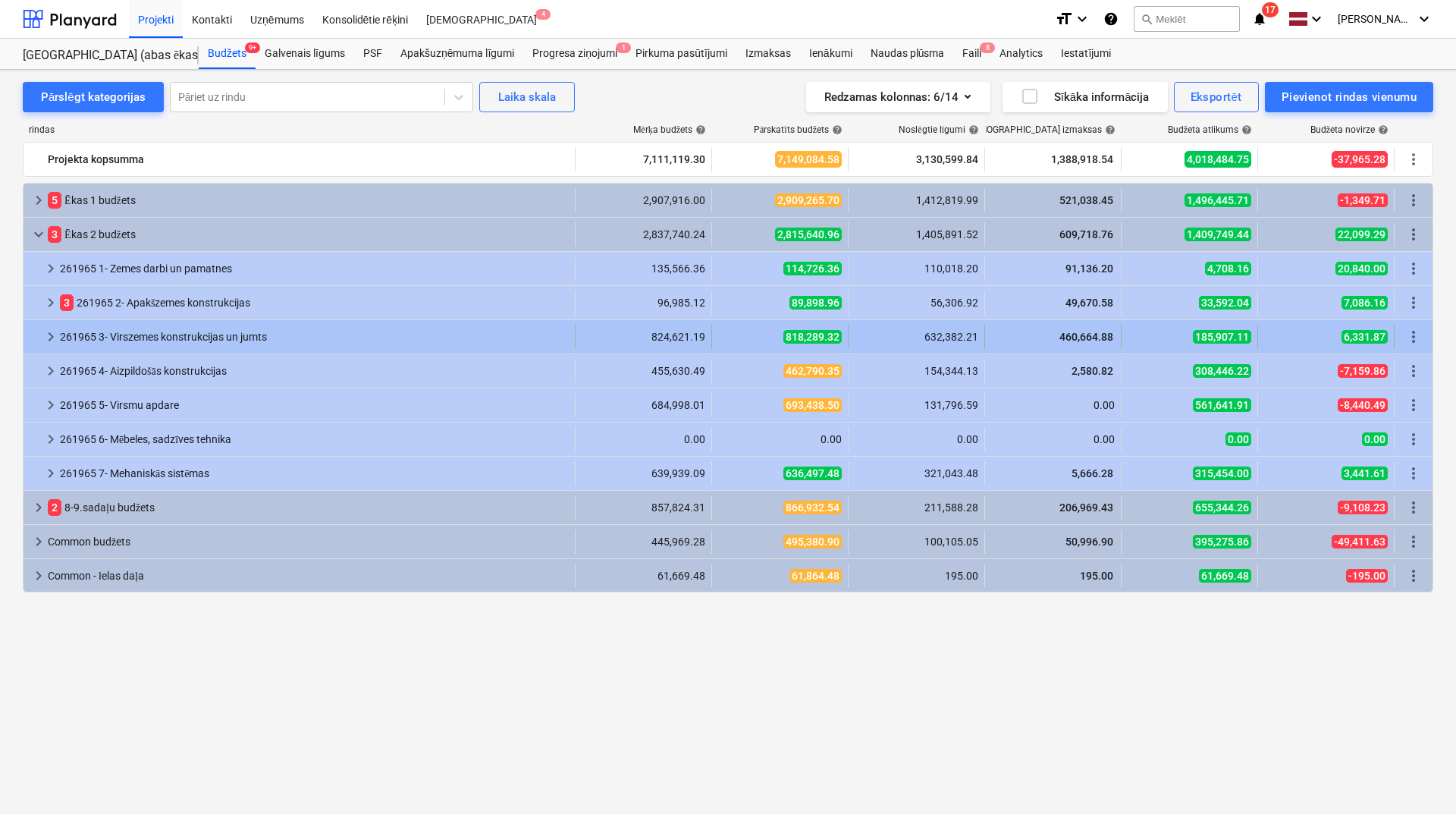
click at [47, 338] on span "keyboard_arrow_right" at bounding box center [51, 337] width 19 height 19
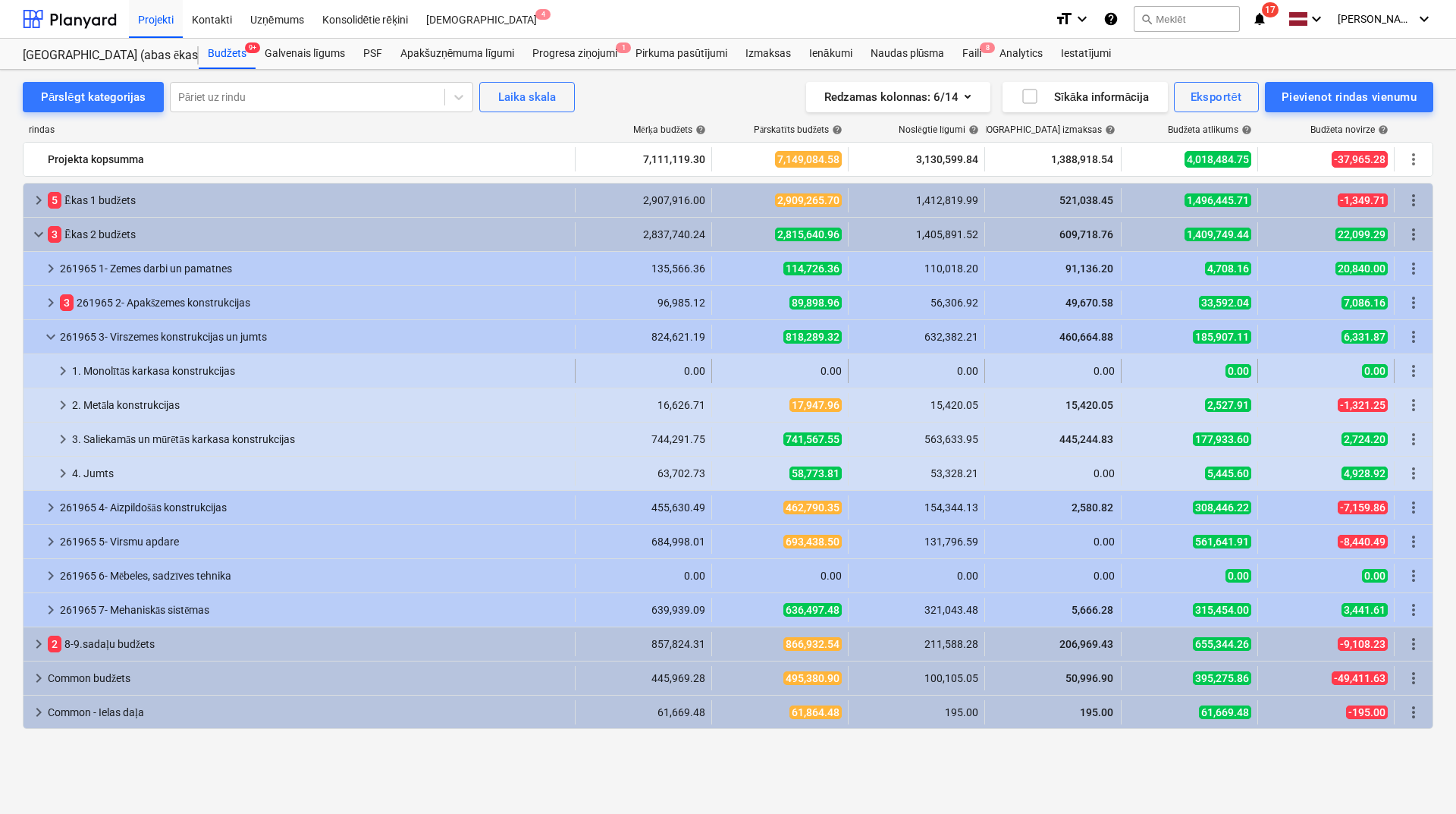
click at [50, 370] on div at bounding box center [41, 371] width 25 height 25
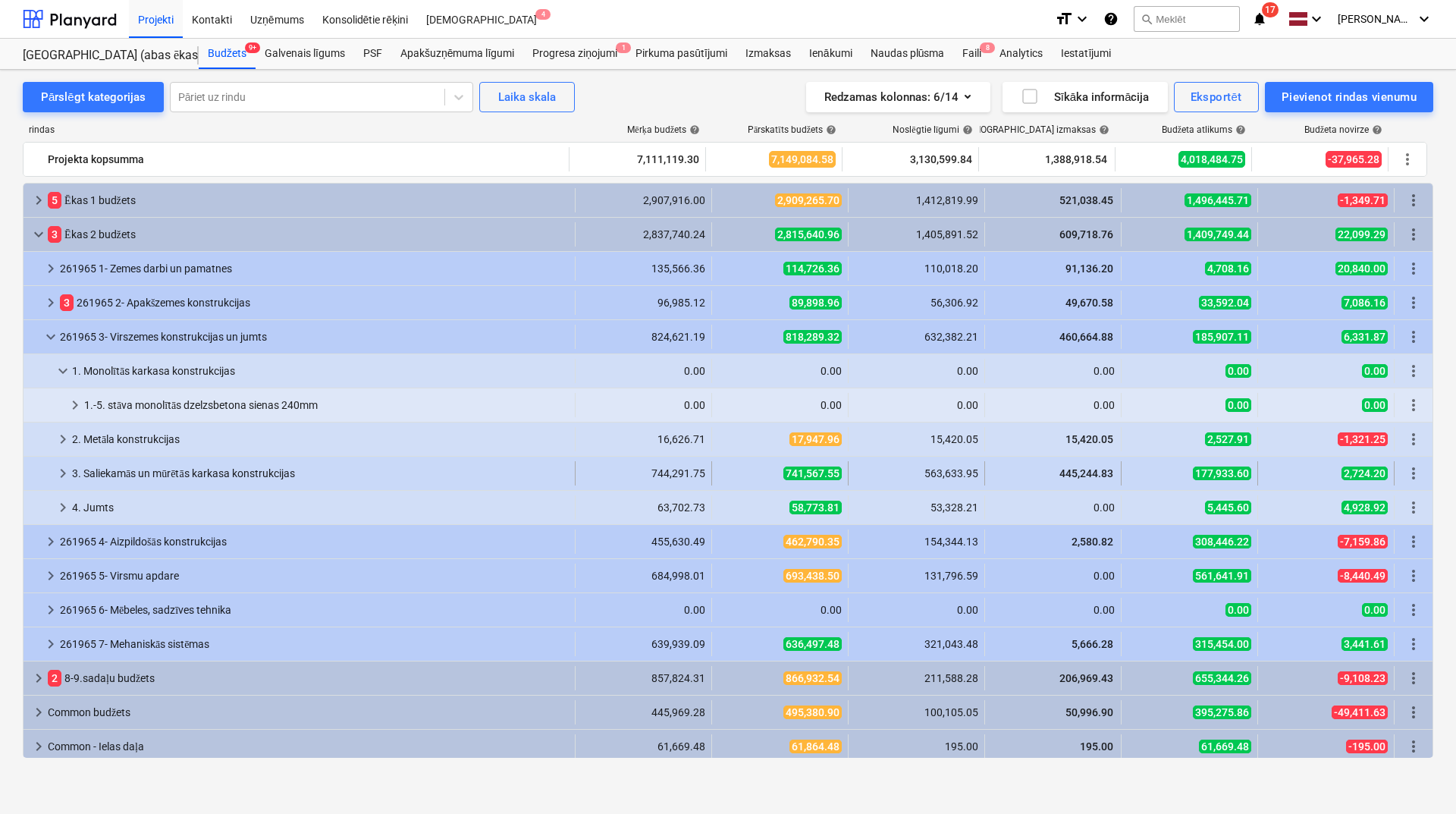
click at [56, 461] on div "keyboard_arrow_right" at bounding box center [63, 473] width 19 height 25
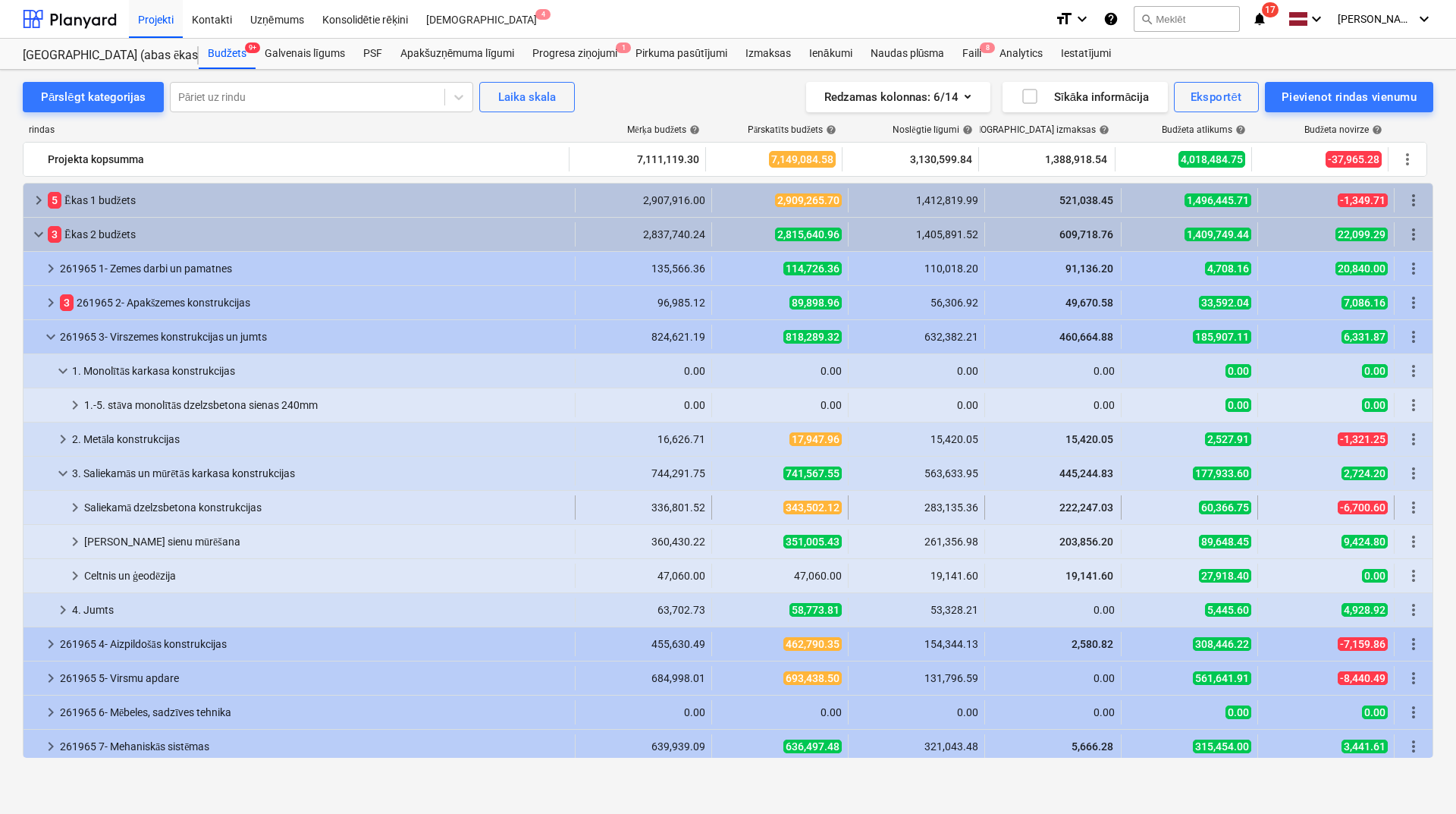
click at [79, 514] on span "keyboard_arrow_right" at bounding box center [75, 508] width 19 height 19
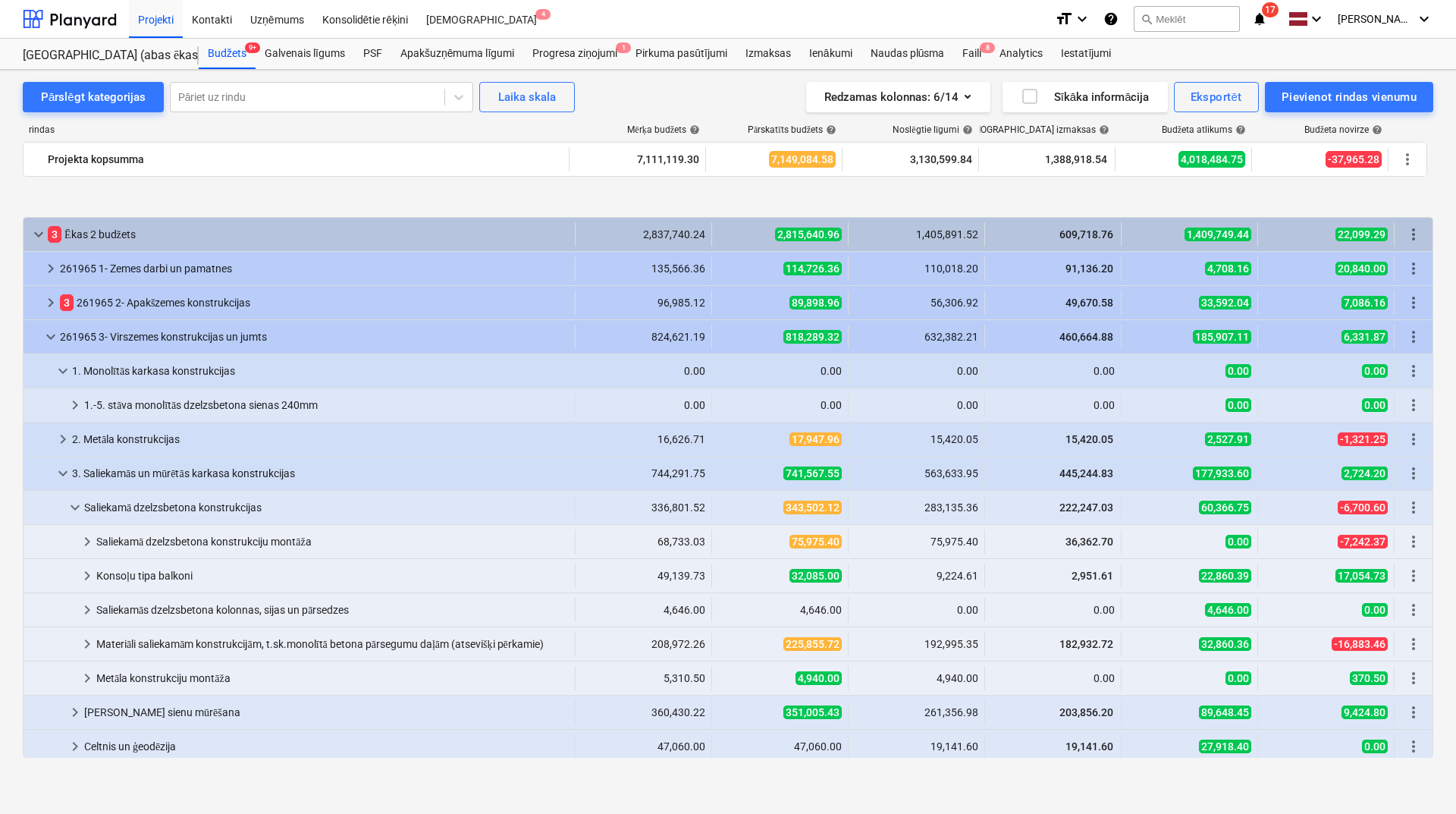
scroll to position [101, 0]
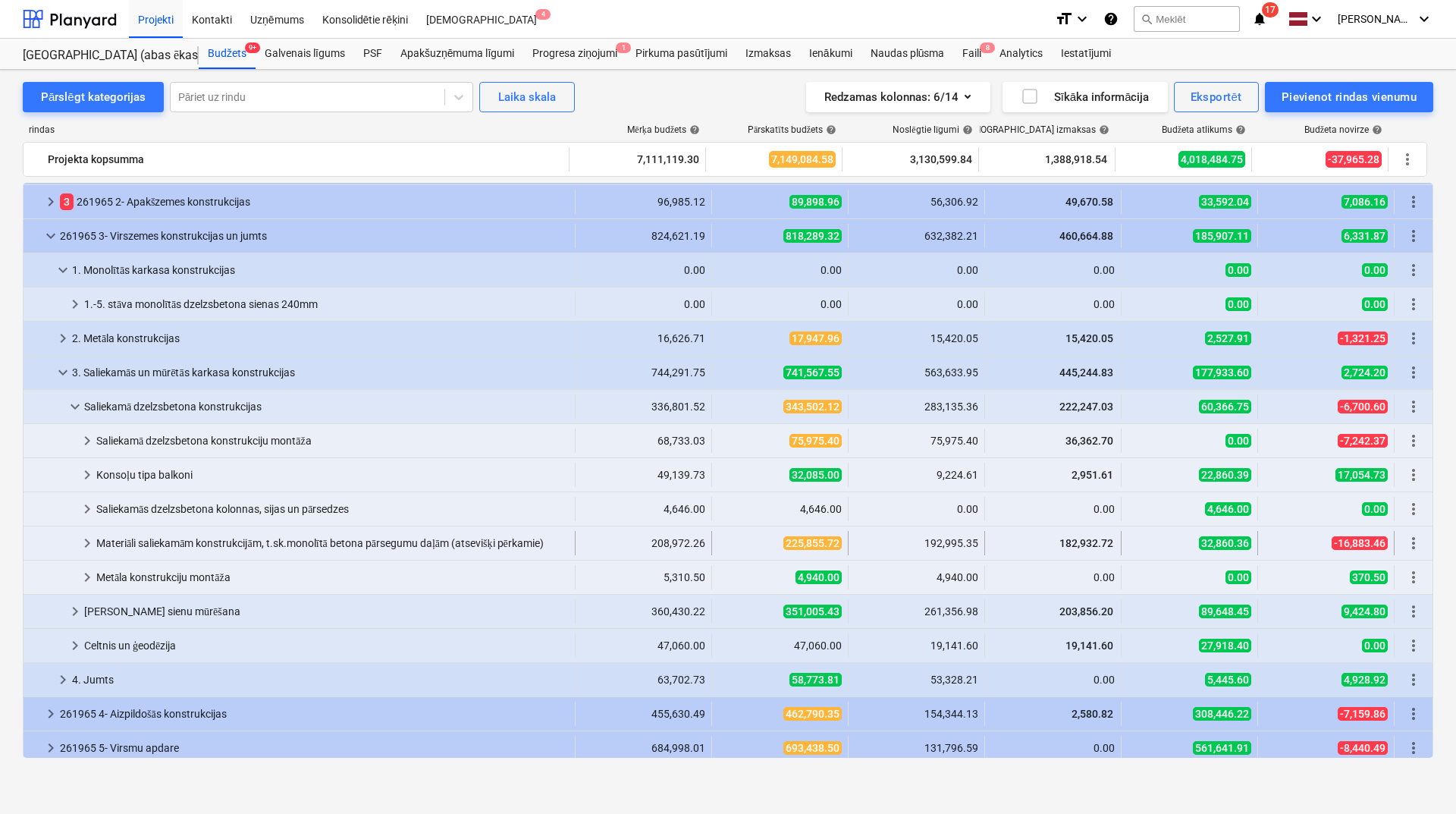
click at [85, 537] on span "keyboard_arrow_right" at bounding box center [87, 543] width 19 height 19
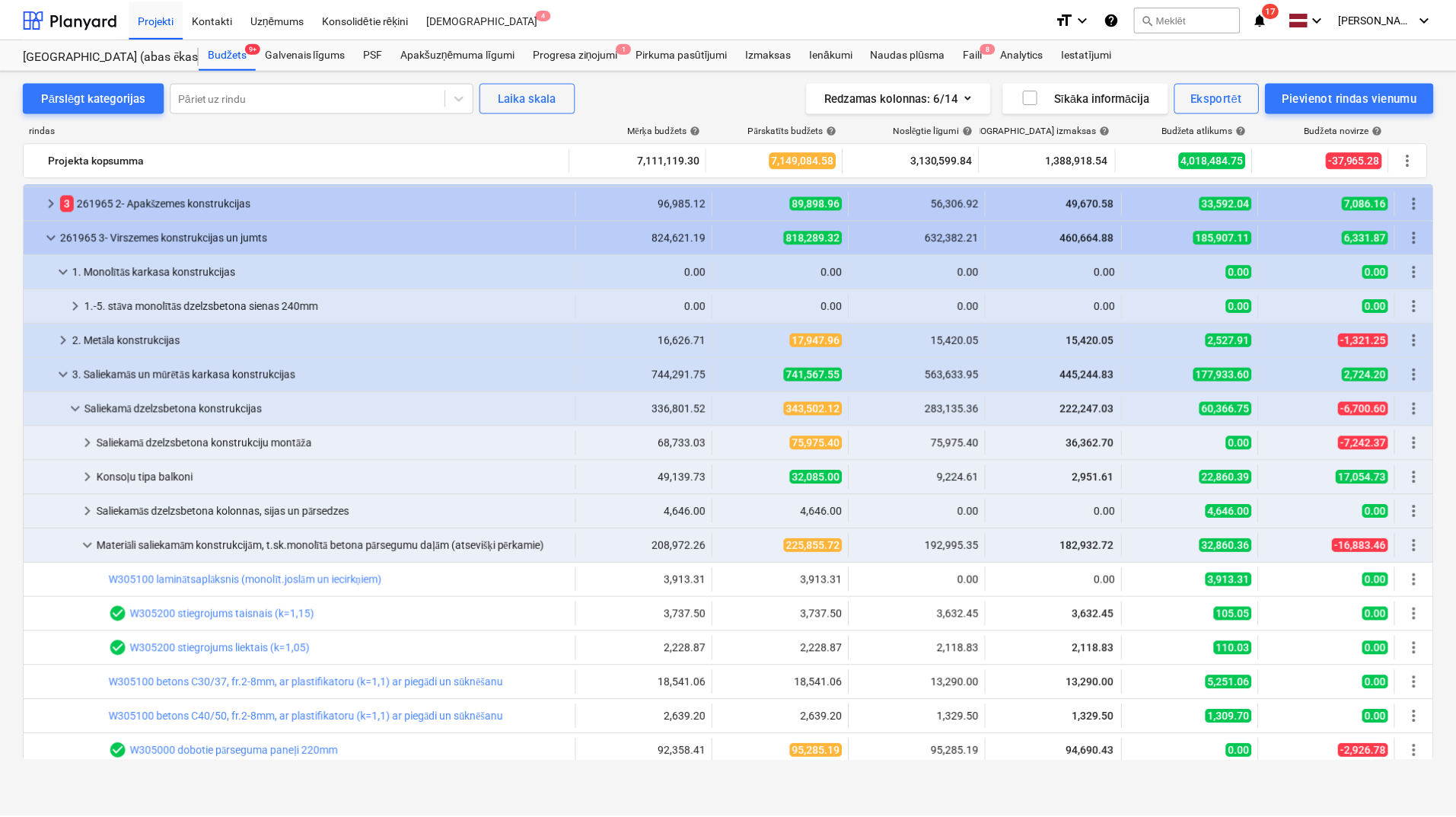
scroll to position [304, 0]
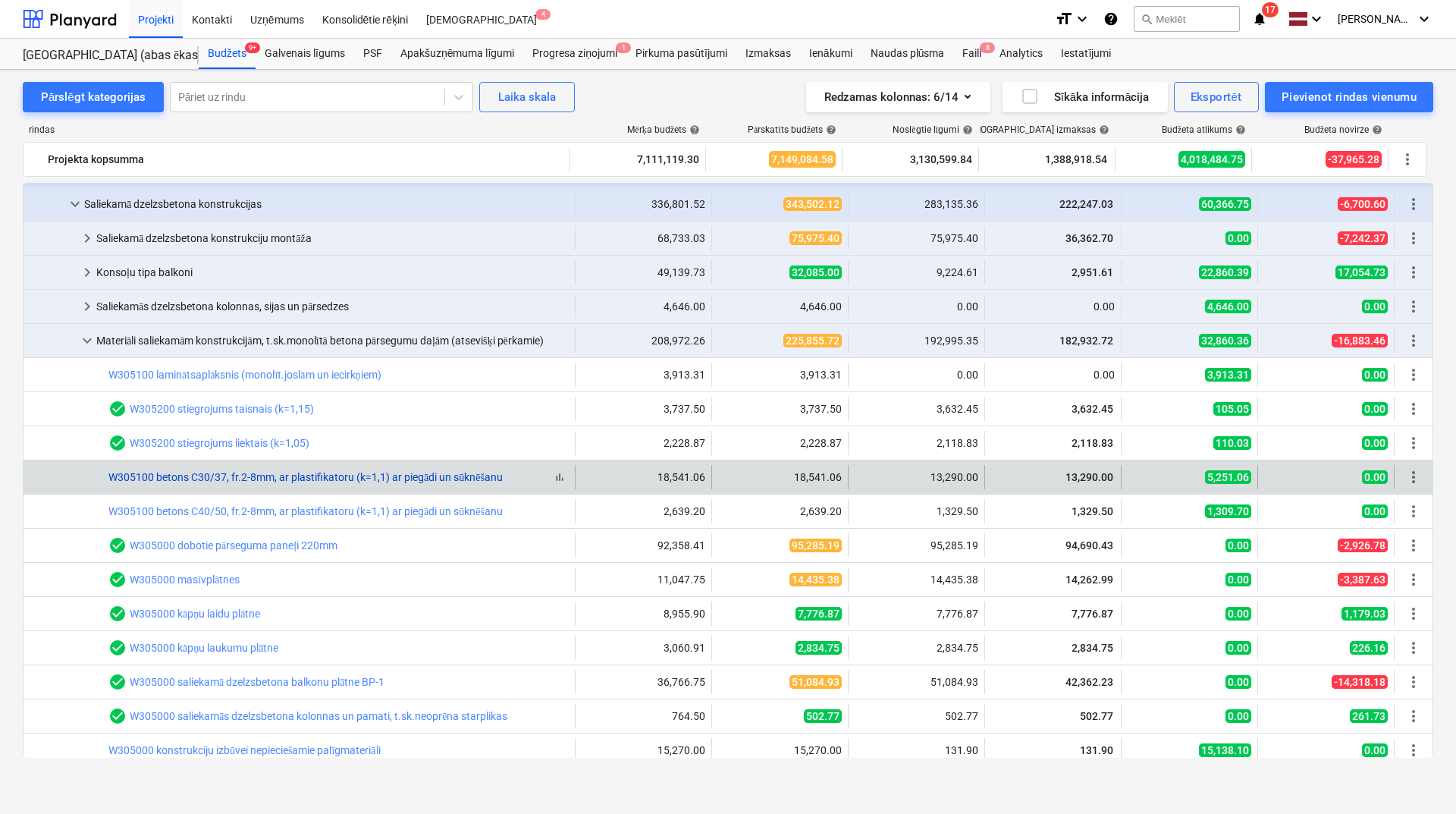
click at [318, 472] on link "W305100 betons C30/37, fr.2-8mm, ar plastifikatoru (k=1,1) ar piegādi un sūknēš…" at bounding box center [305, 477] width 394 height 12
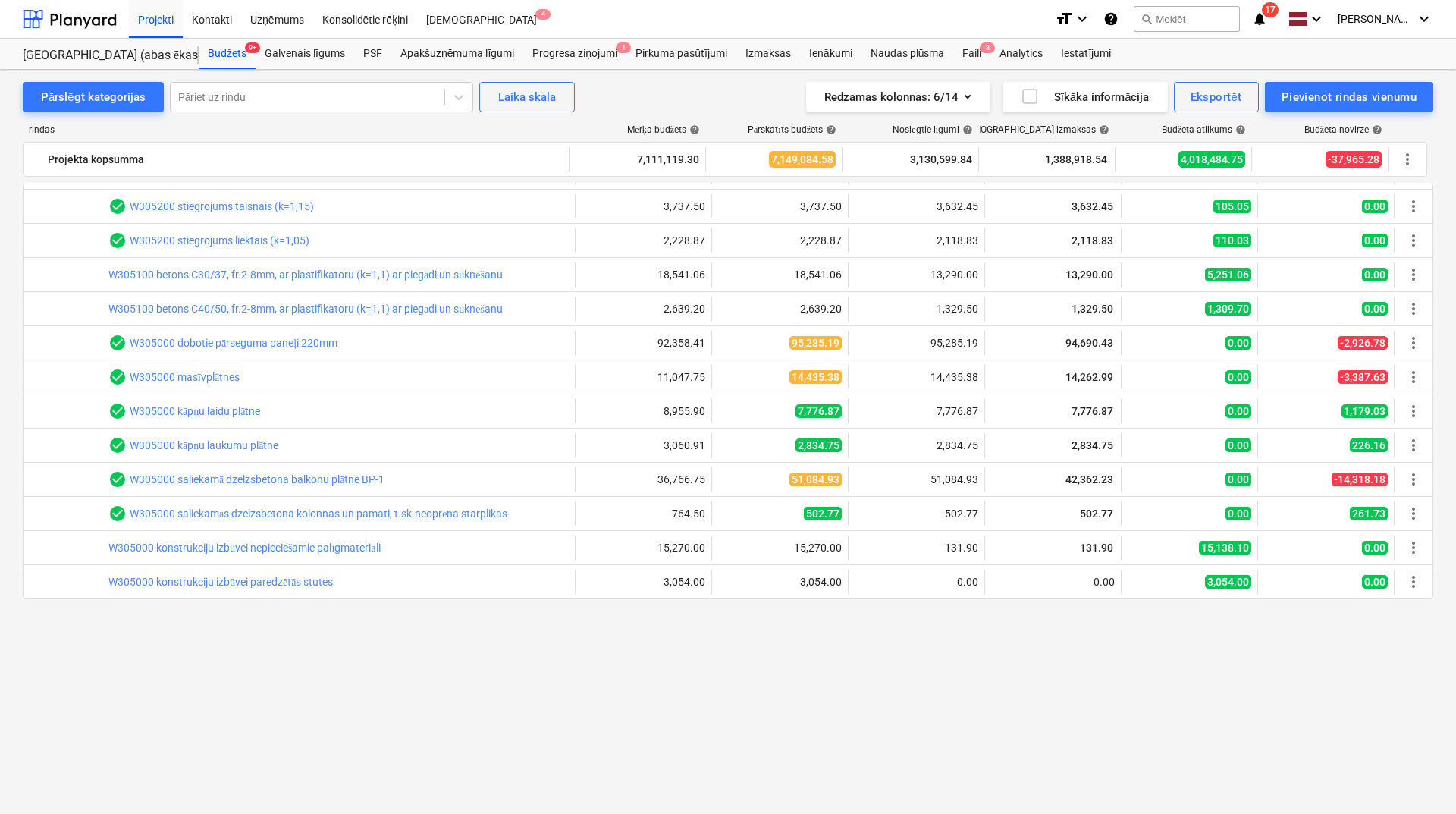
scroll to position [303, 0]
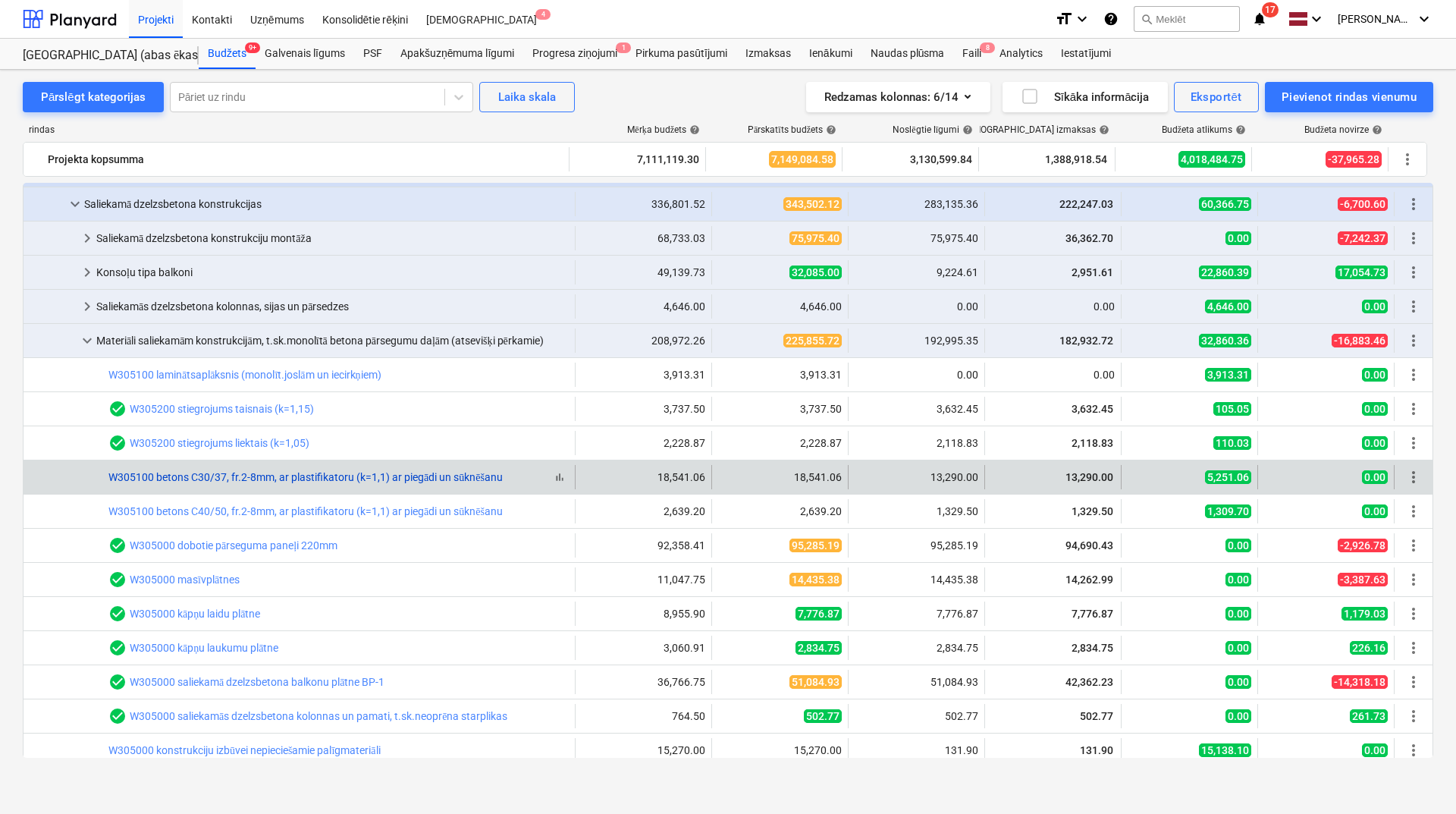
click at [395, 476] on link "W305100 betons C30/37, fr.2-8mm, ar plastifikatoru (k=1,1) ar piegādi un sūknēš…" at bounding box center [305, 477] width 394 height 12
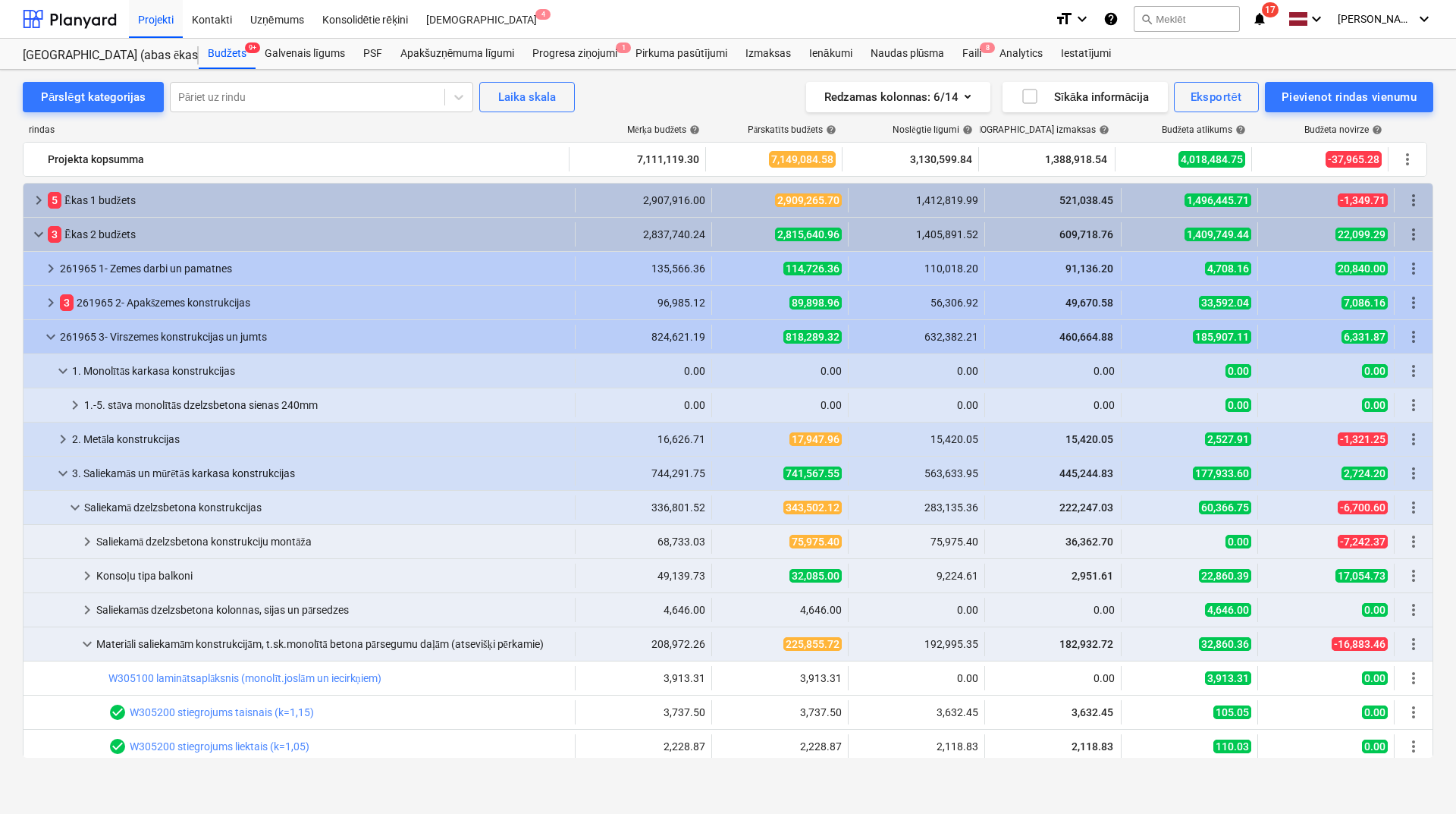
scroll to position [303, 0]
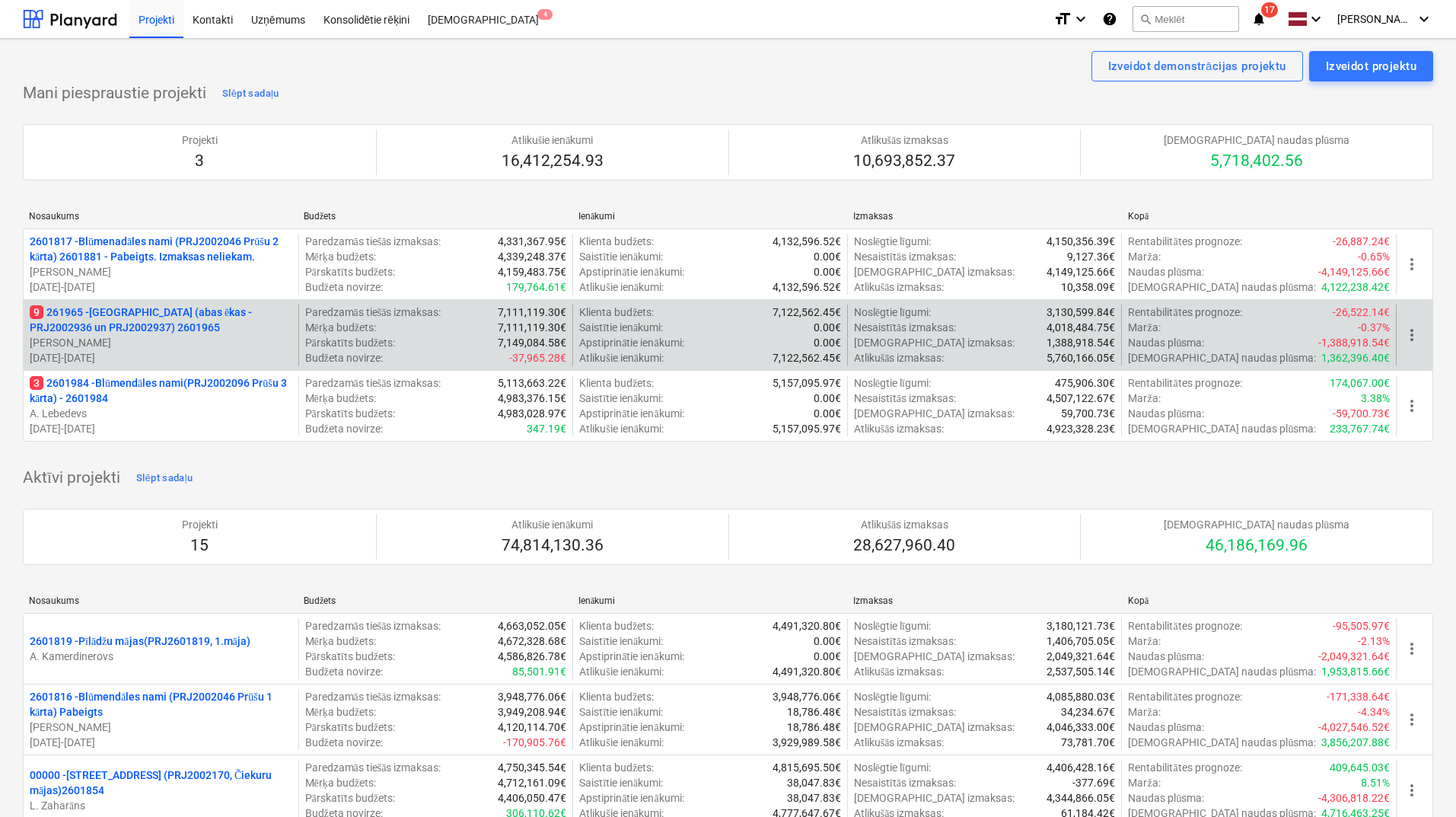
click at [158, 336] on p "[PERSON_NAME]" at bounding box center [160, 342] width 262 height 15
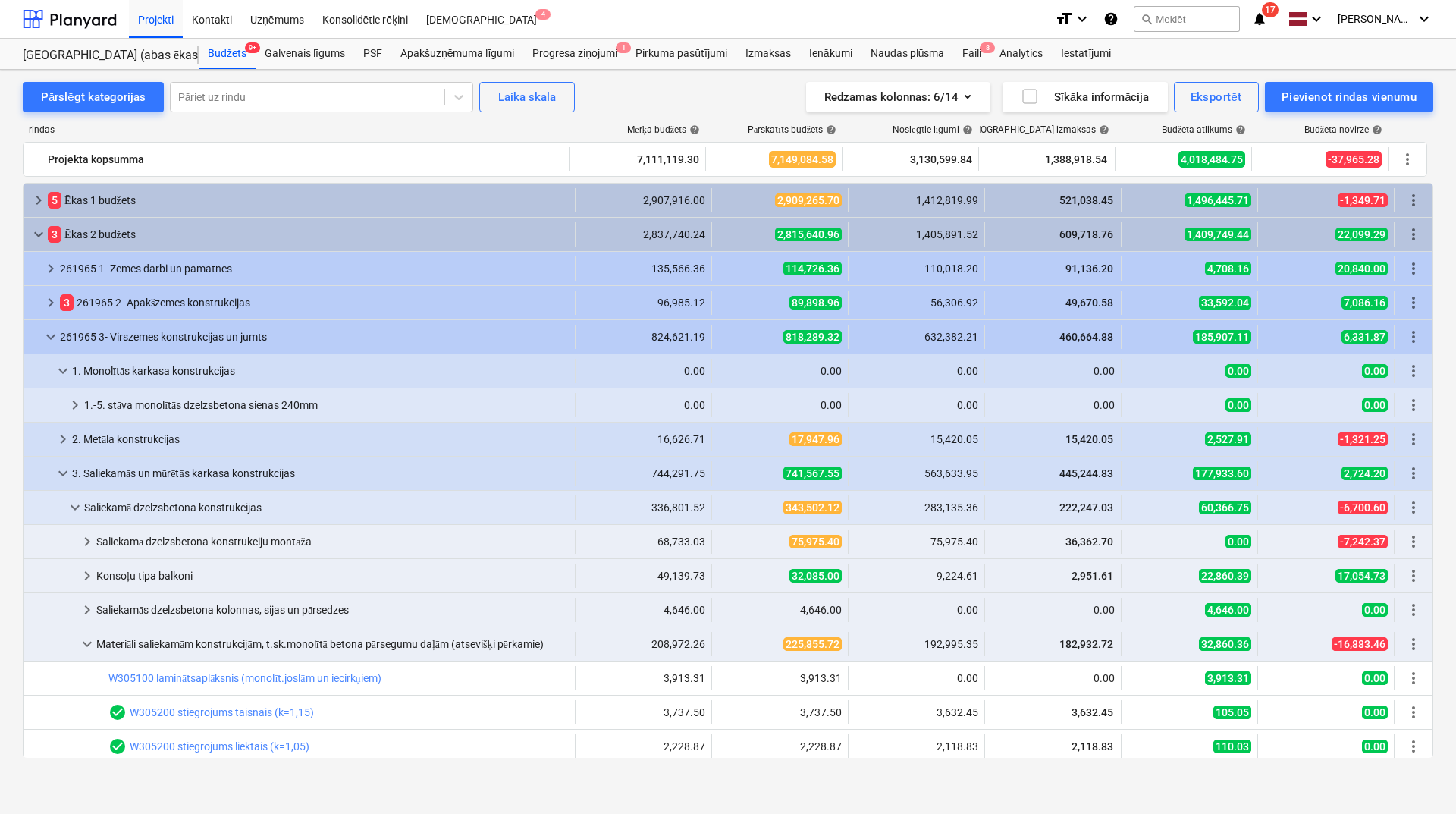
scroll to position [303, 0]
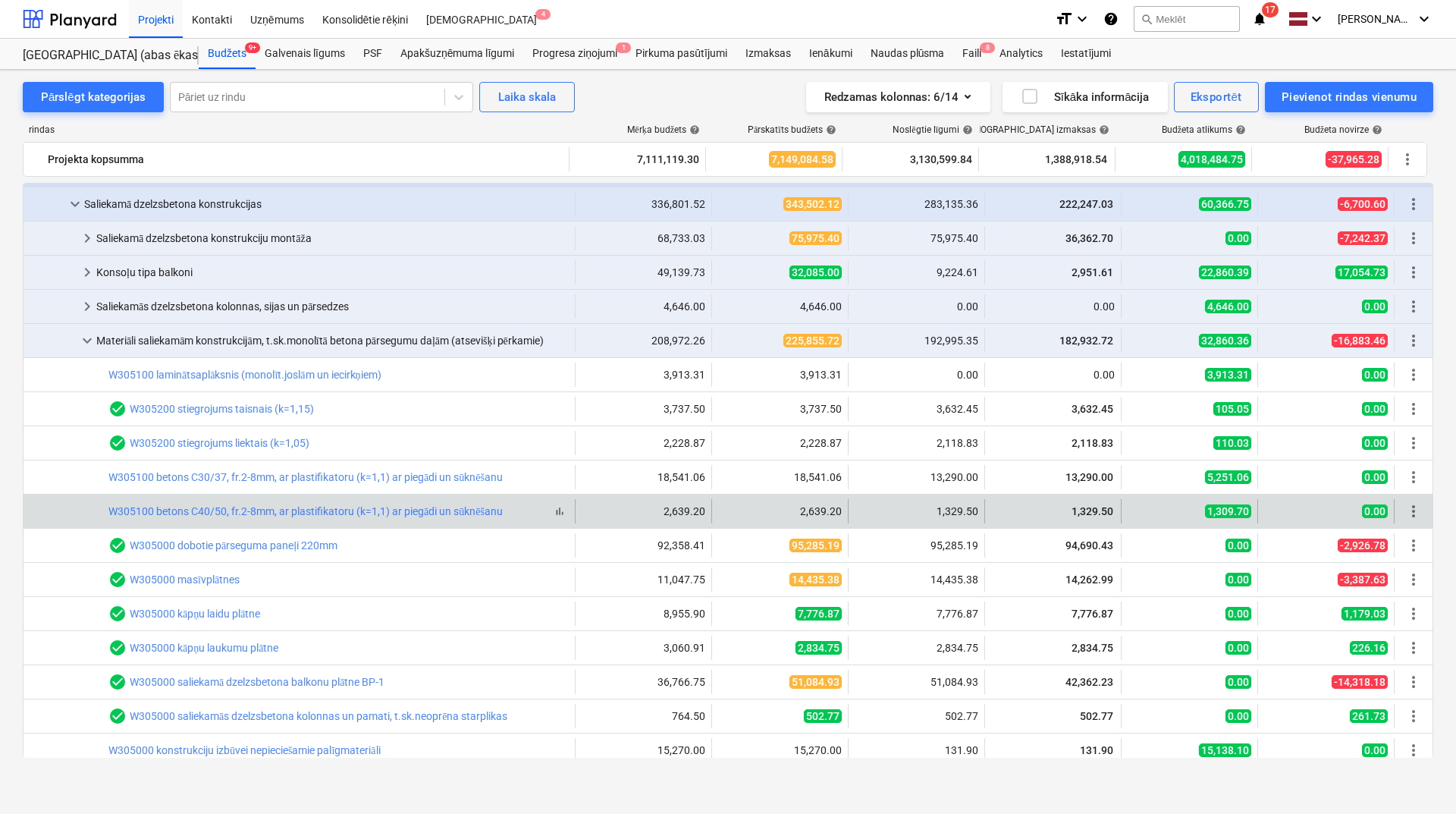
click at [555, 508] on span "bar_chart" at bounding box center [559, 511] width 12 height 12
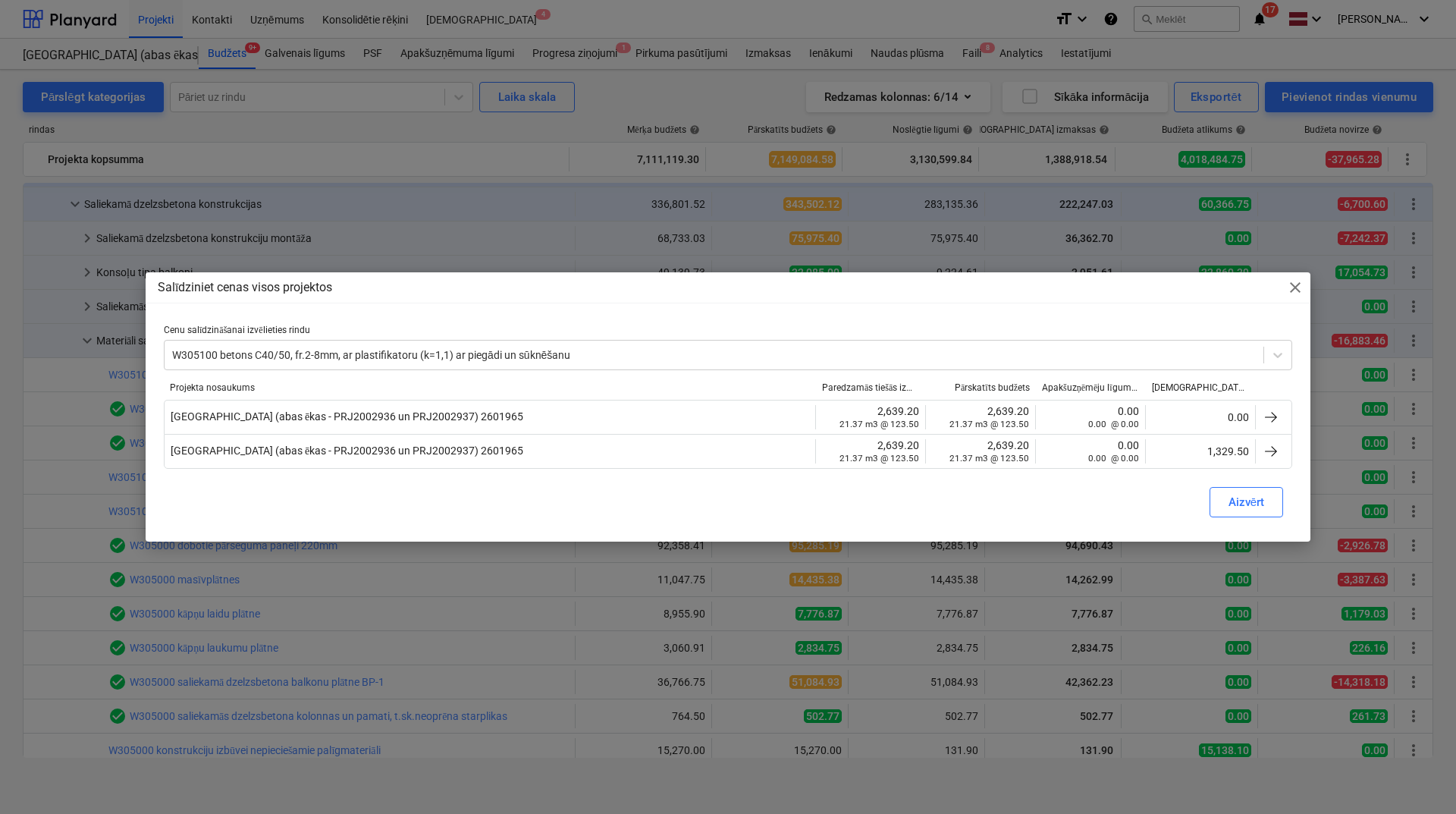
click at [1293, 289] on span "close" at bounding box center [1295, 288] width 19 height 19
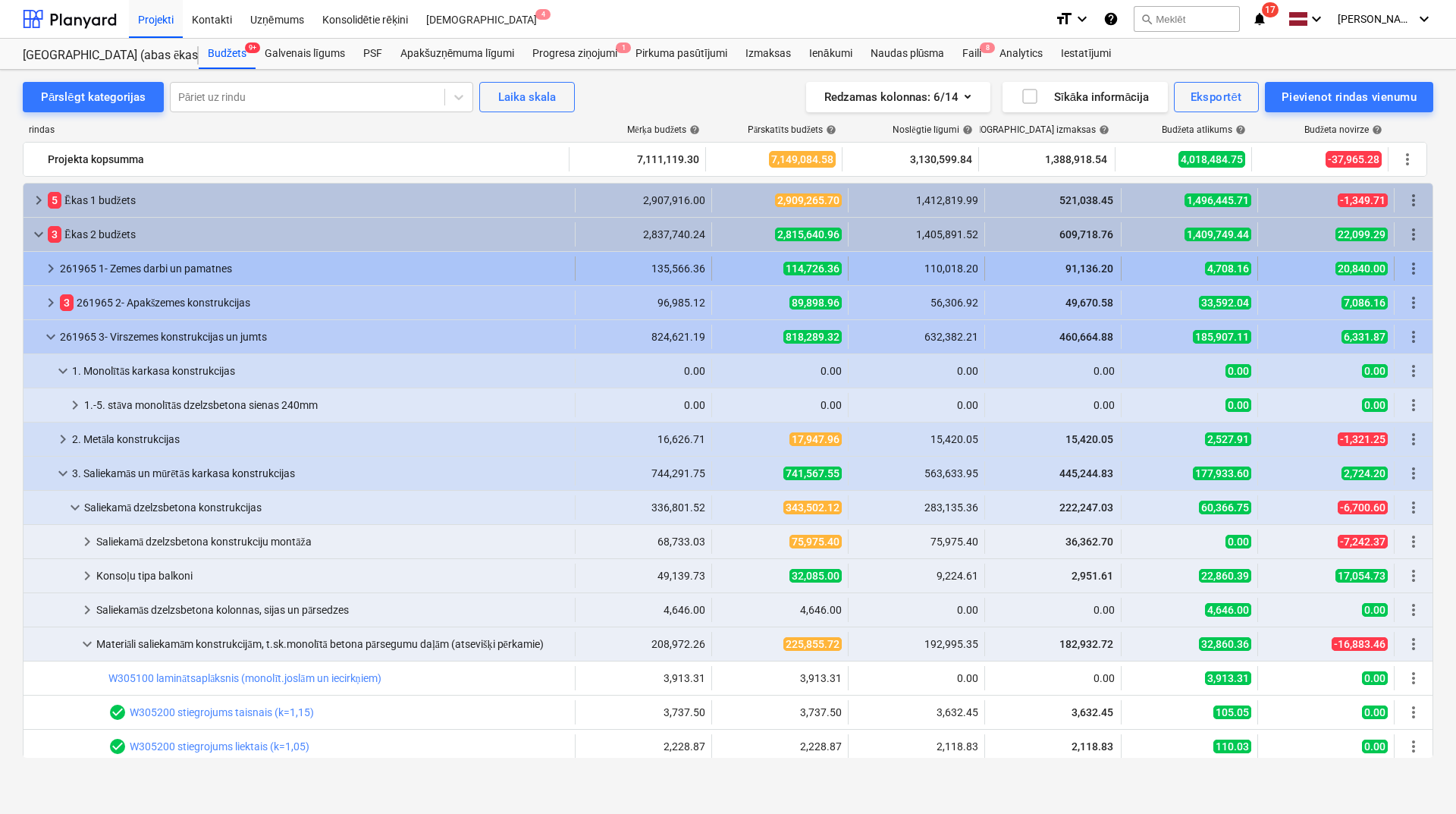
click at [47, 257] on div "keyboard_arrow_right" at bounding box center [51, 268] width 19 height 25
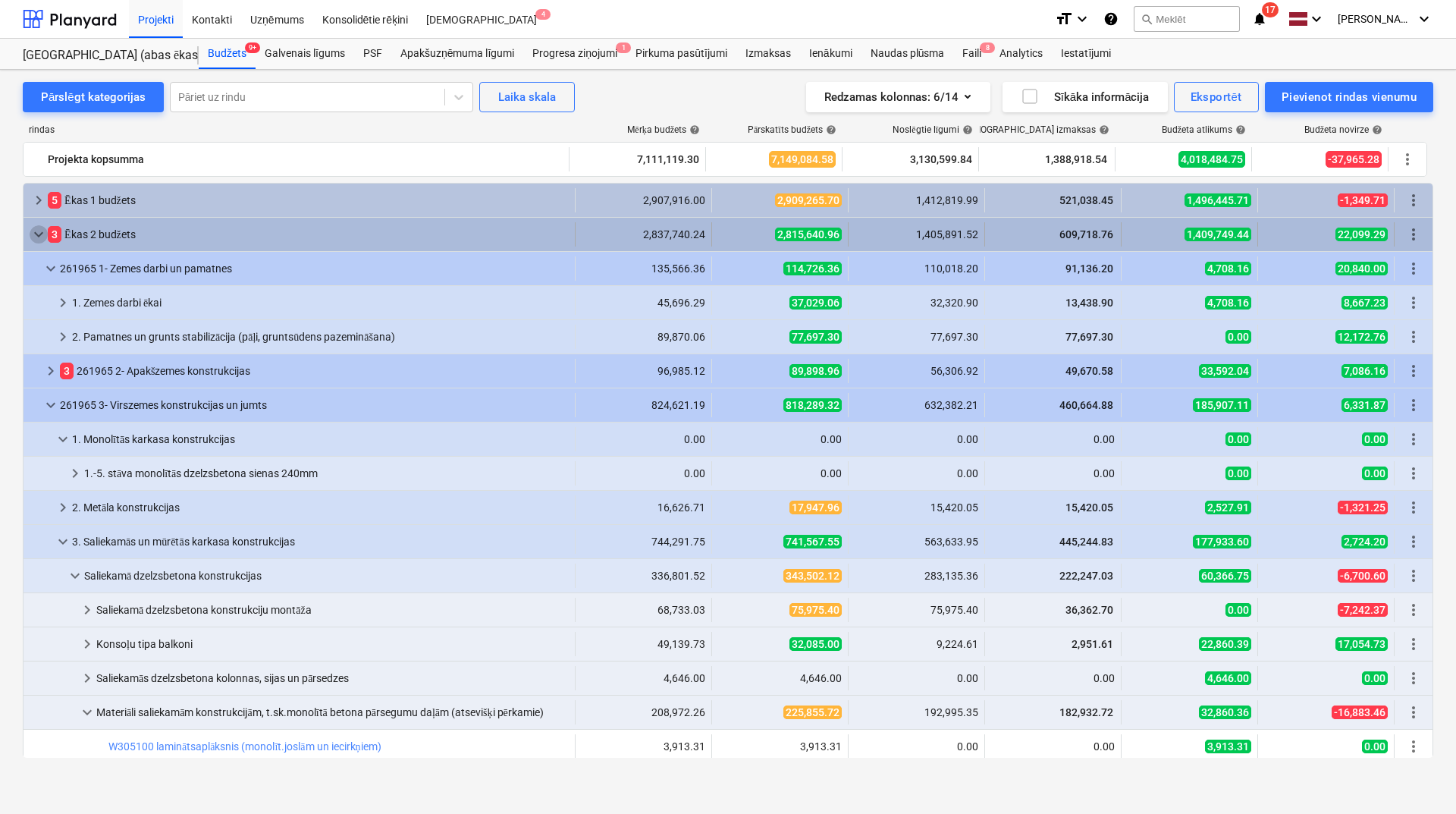
click at [44, 233] on span "keyboard_arrow_down" at bounding box center [39, 234] width 19 height 19
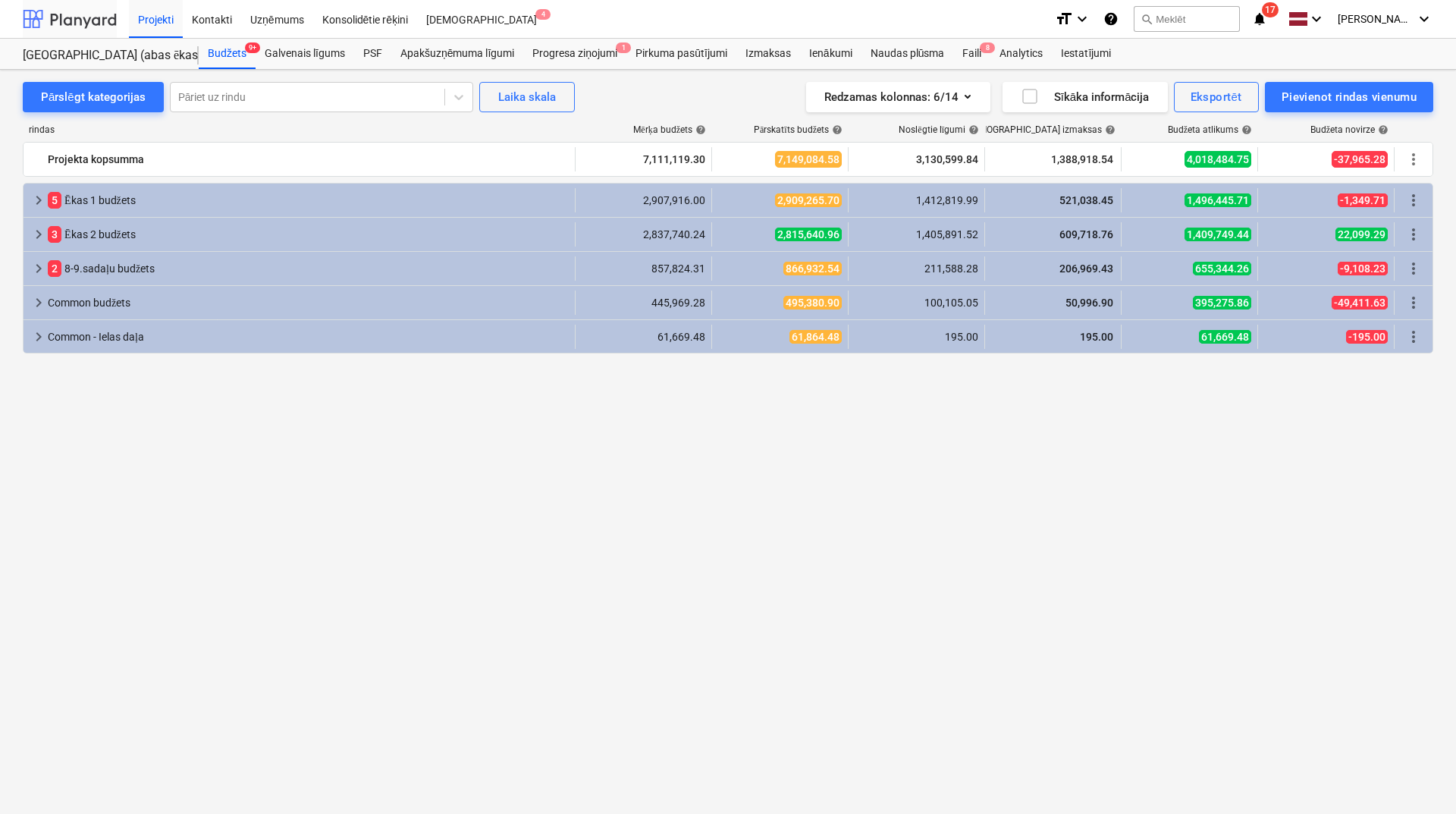
click at [91, 17] on div at bounding box center [69, 19] width 94 height 38
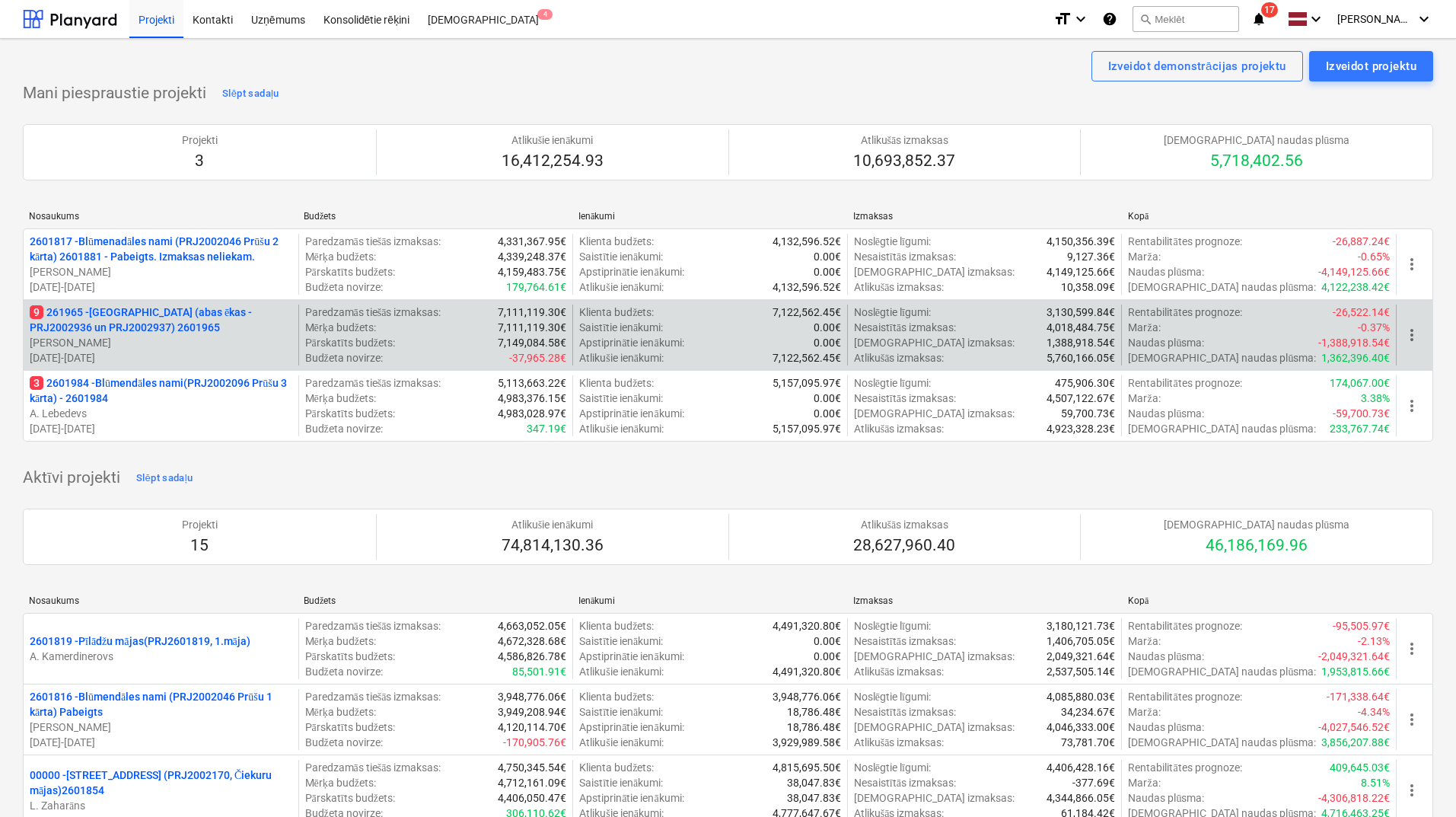
click at [134, 317] on p "9 261965 - [GEOGRAPHIC_DATA] (abas ēkas - PRJ2002936 un PRJ2002937) 2601965" at bounding box center [160, 319] width 262 height 31
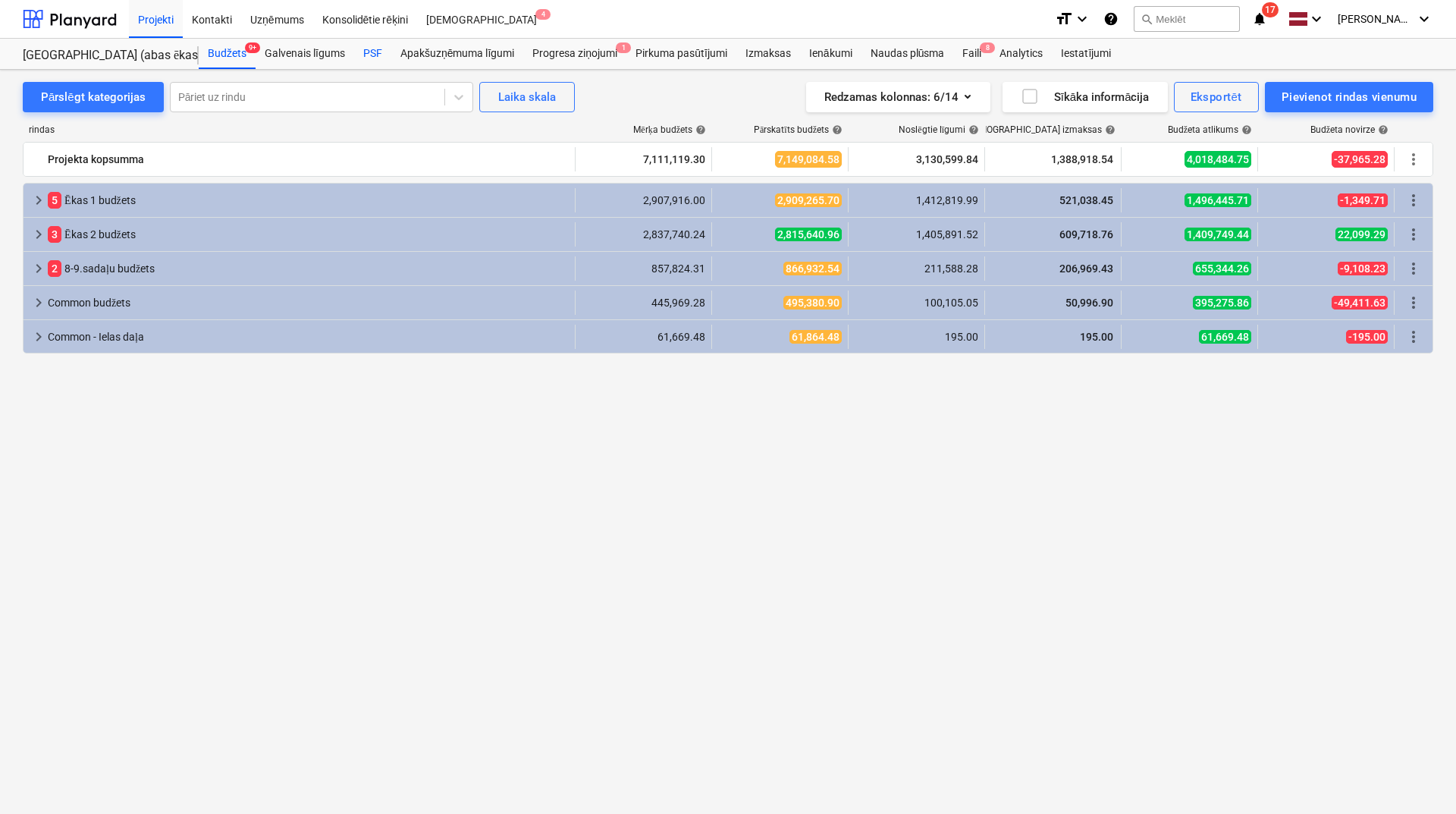
click at [382, 51] on div "PSF" at bounding box center [373, 54] width 37 height 30
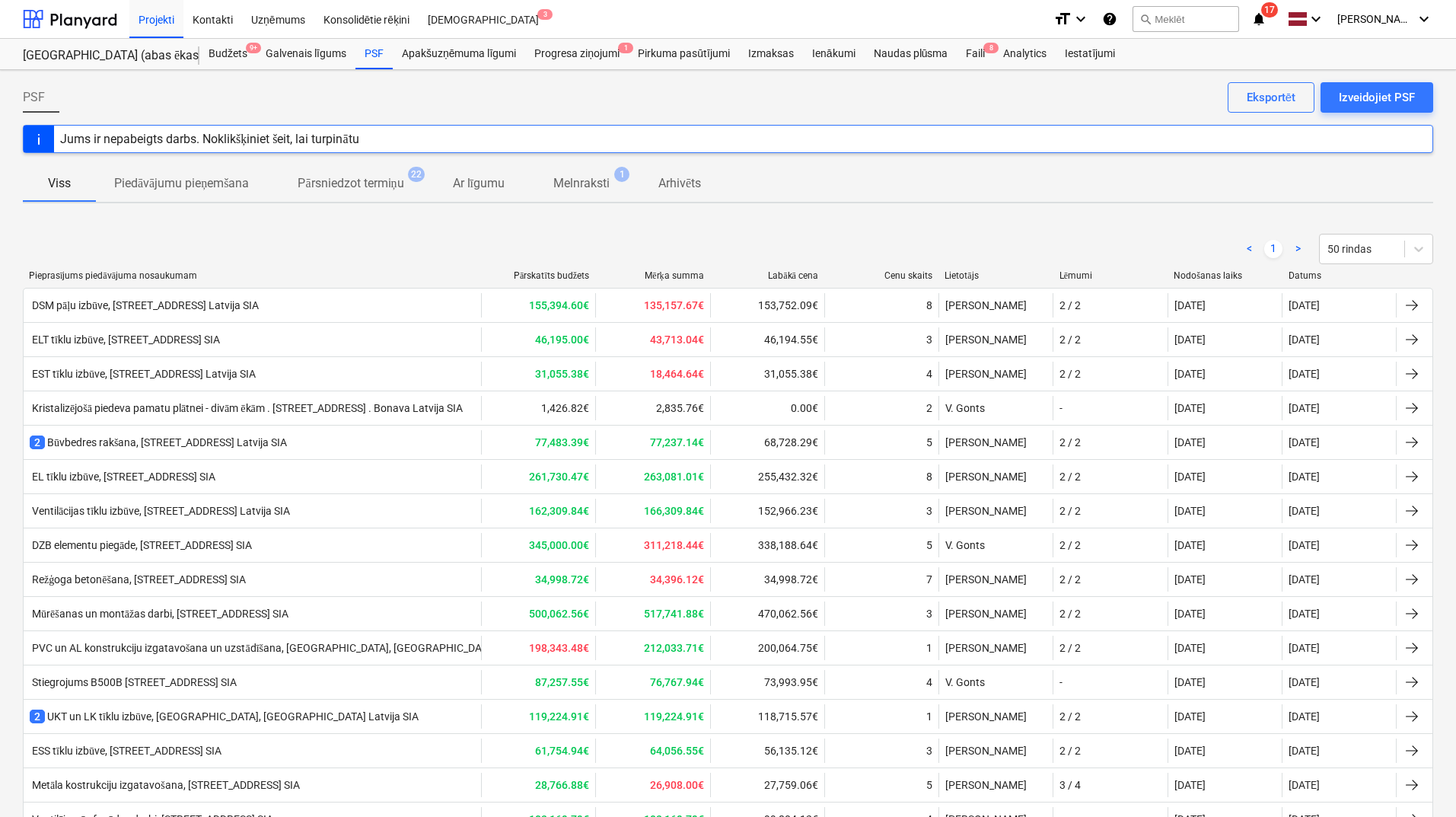
click at [1265, 18] on icon "notifications" at bounding box center [1258, 20] width 15 height 19
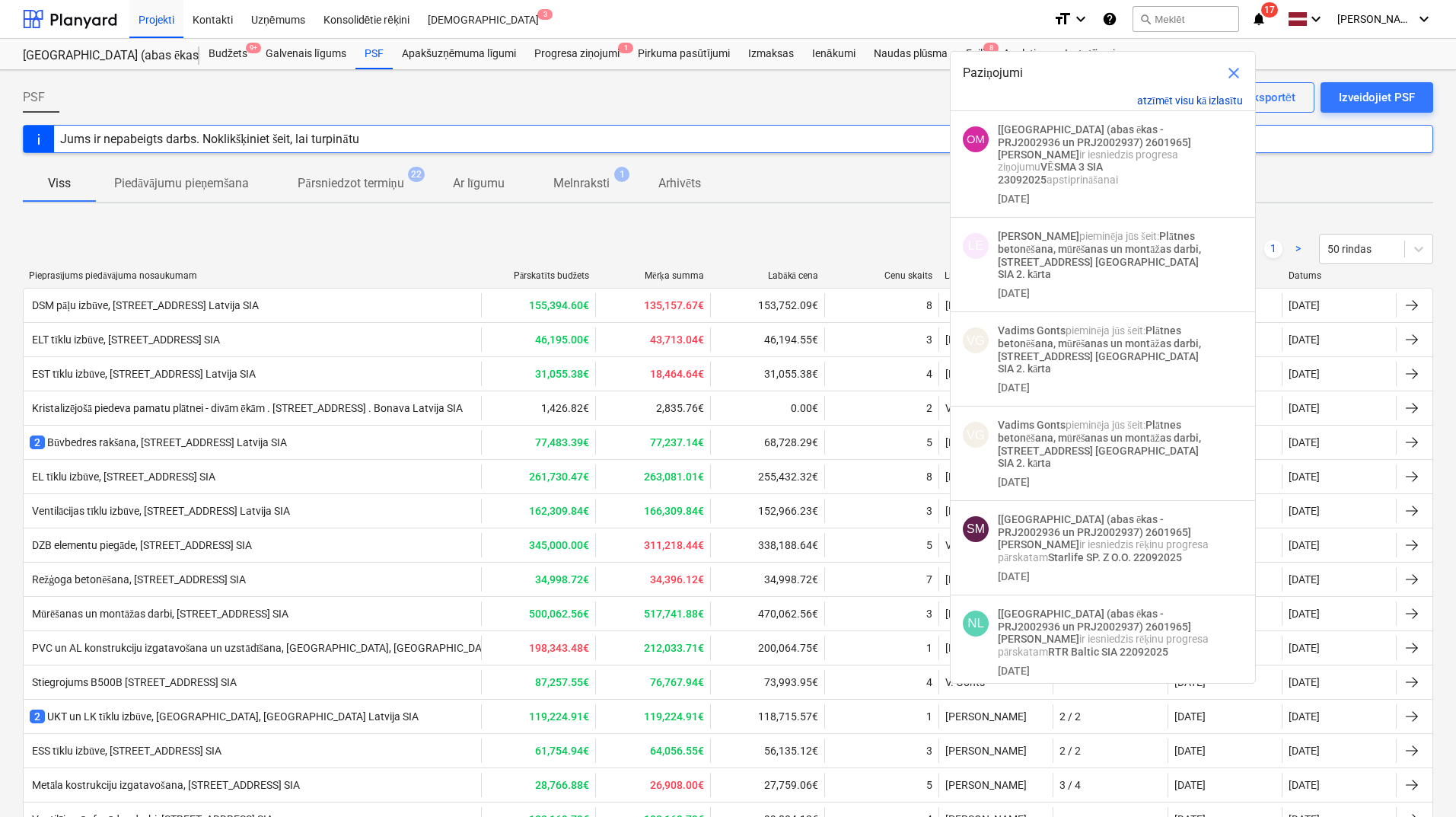
click at [1156, 103] on button "atzīmēt visu kā izlasītu" at bounding box center [1189, 100] width 106 height 13
click at [1204, 96] on button "atzīmēt visu kā izlasītu" at bounding box center [1189, 100] width 106 height 13
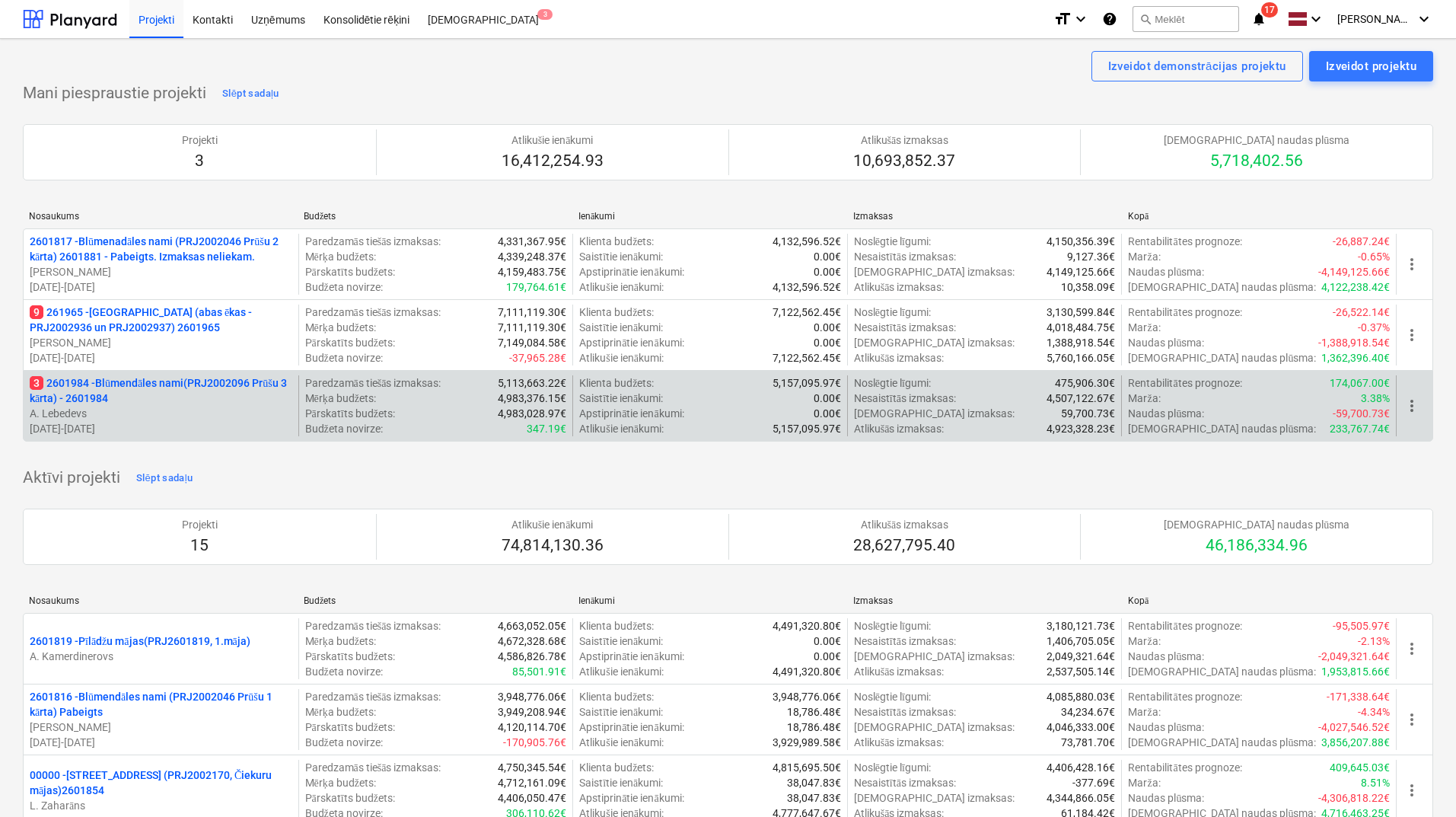
click at [143, 396] on p "3 2601984 - Blūmendāles nami(PRJ2002096 Prūšu 3 kārta) - 2601984" at bounding box center [160, 391] width 262 height 31
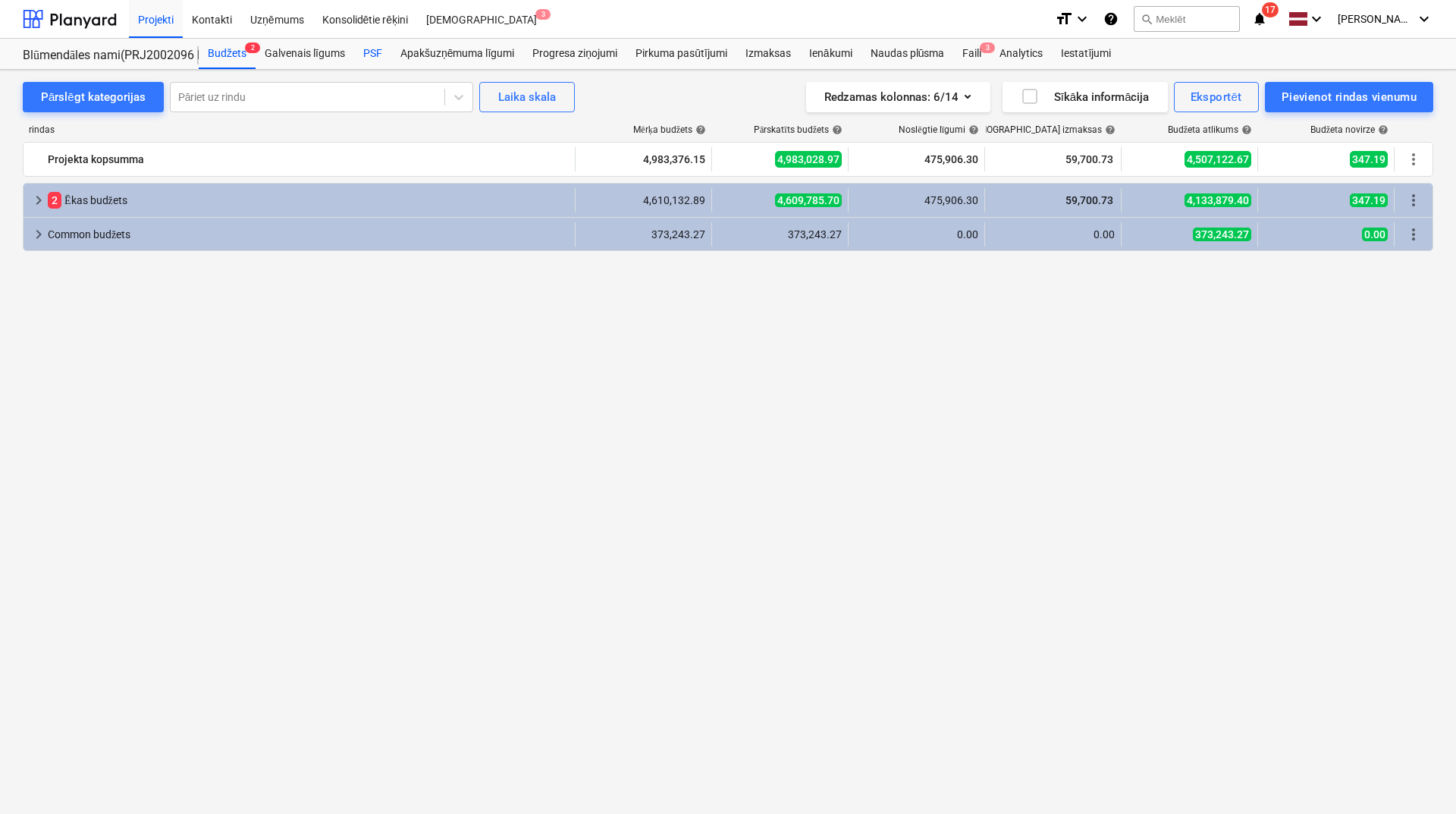
click at [375, 53] on div "PSF" at bounding box center [373, 54] width 37 height 30
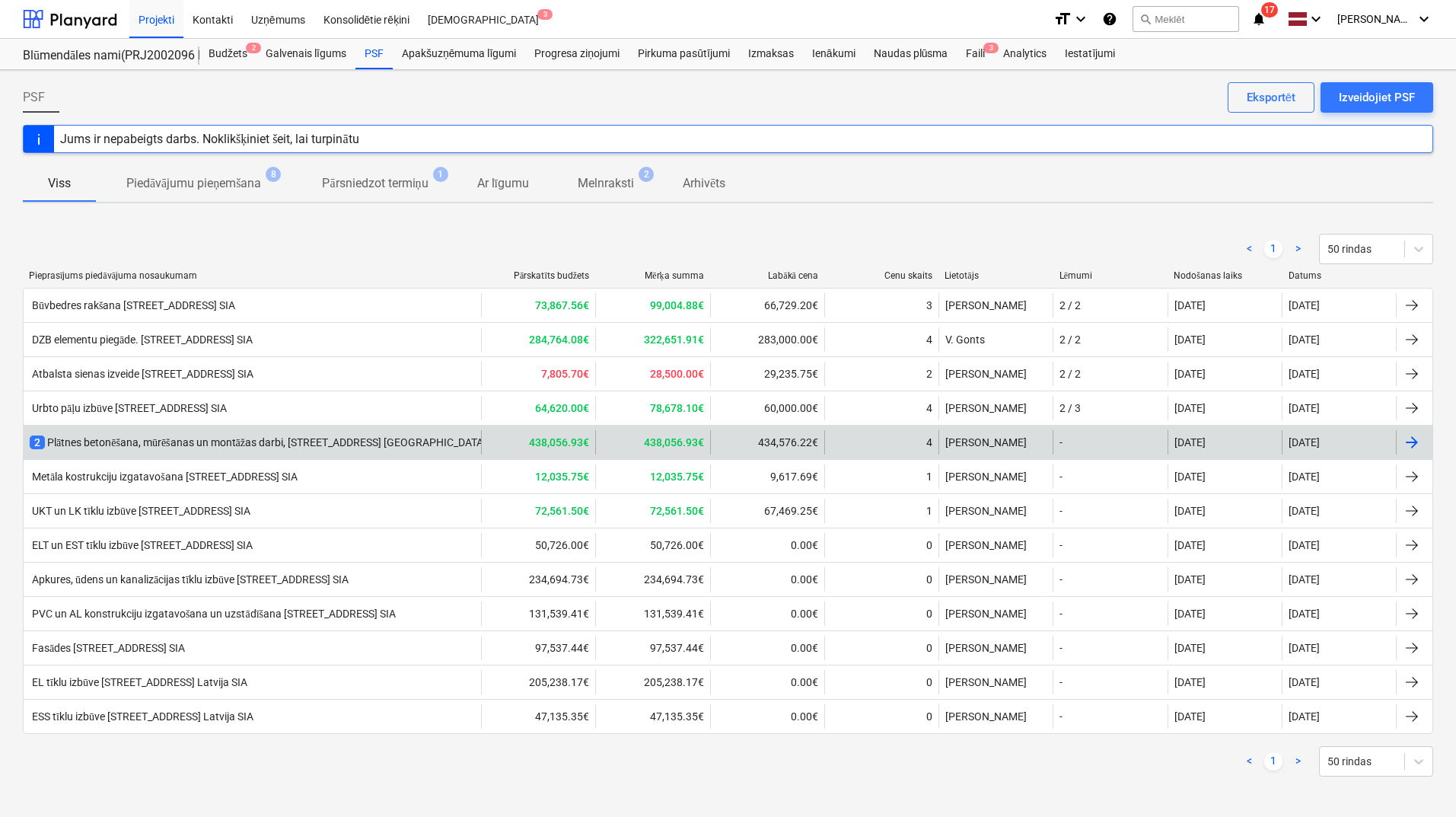
click at [396, 430] on div "2 Plātnes betonēšana, mūrēšanas un montāžas darbi, [STREET_ADDRESS] [GEOGRAPHIC…" at bounding box center [252, 442] width 458 height 25
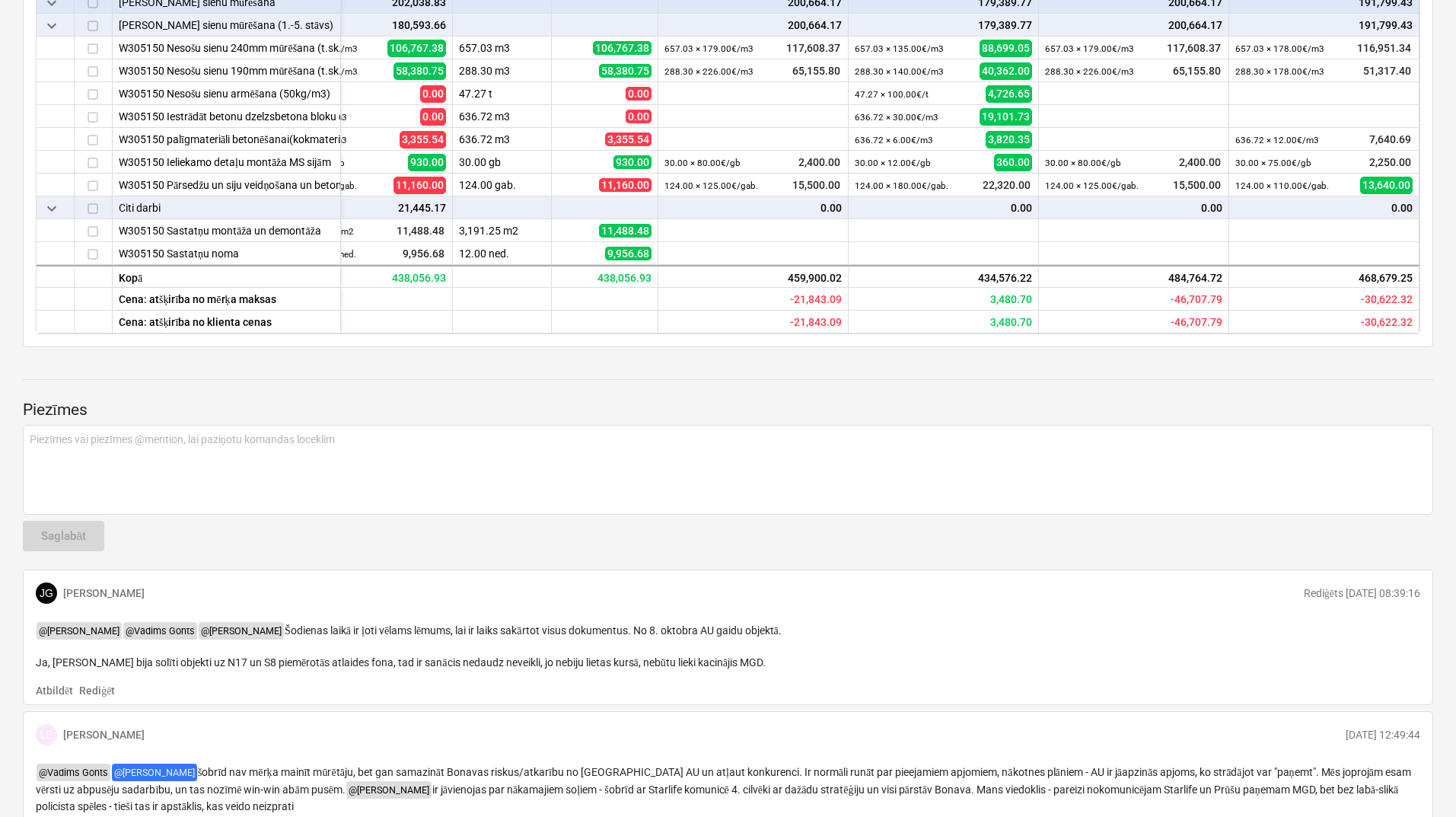
scroll to position [1015, 0]
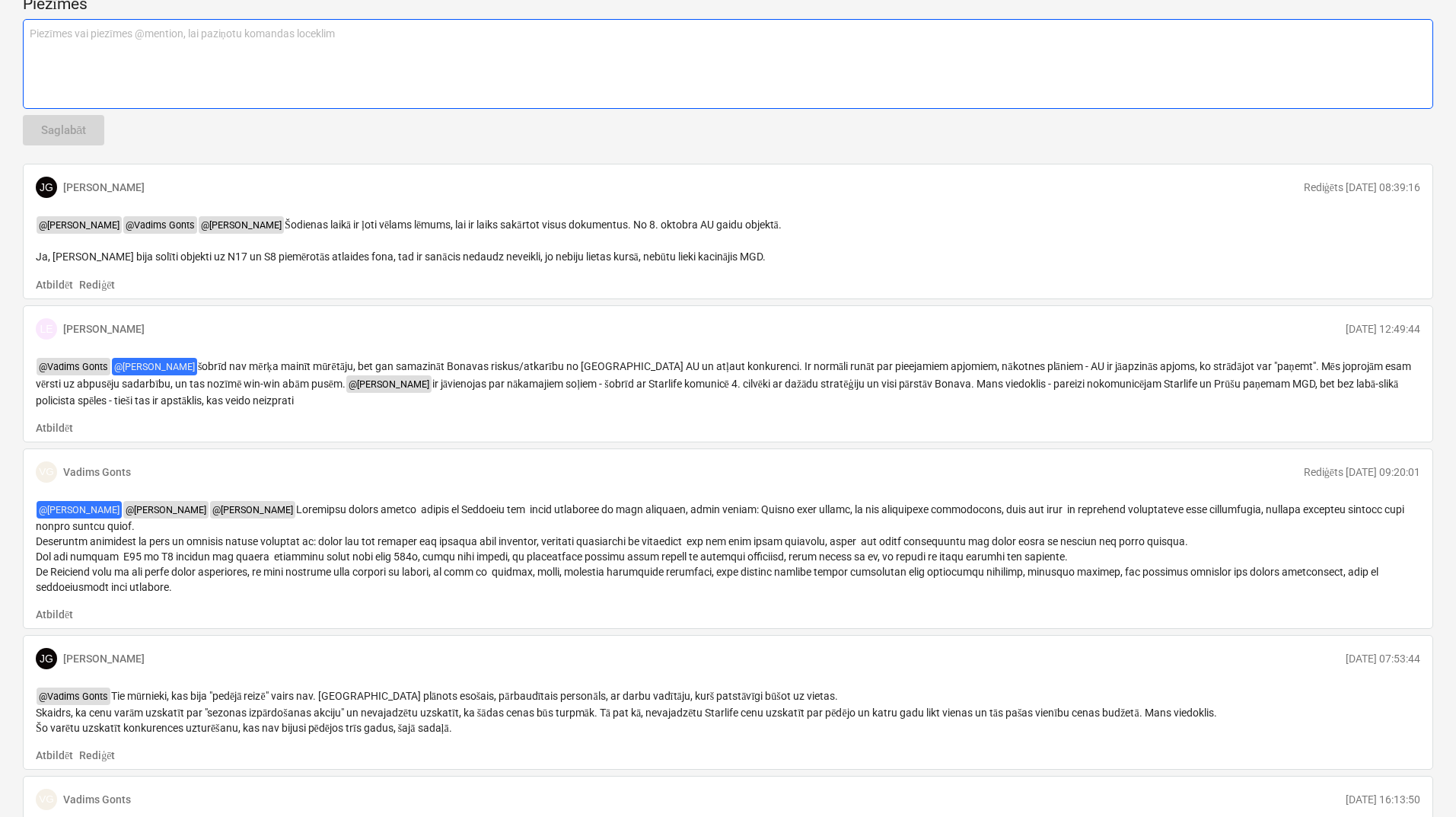
type textarea "x"
